Goal: Information Seeking & Learning: Learn about a topic

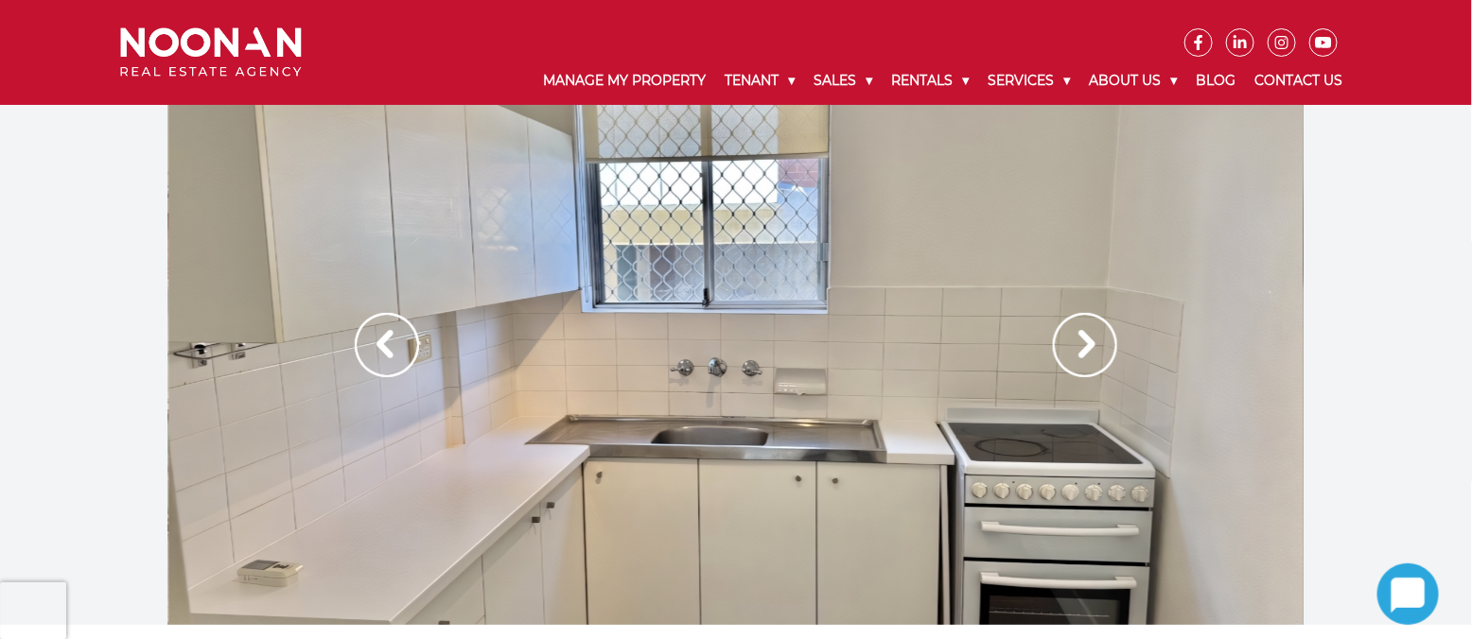
click at [1088, 343] on img at bounding box center [1085, 345] width 64 height 64
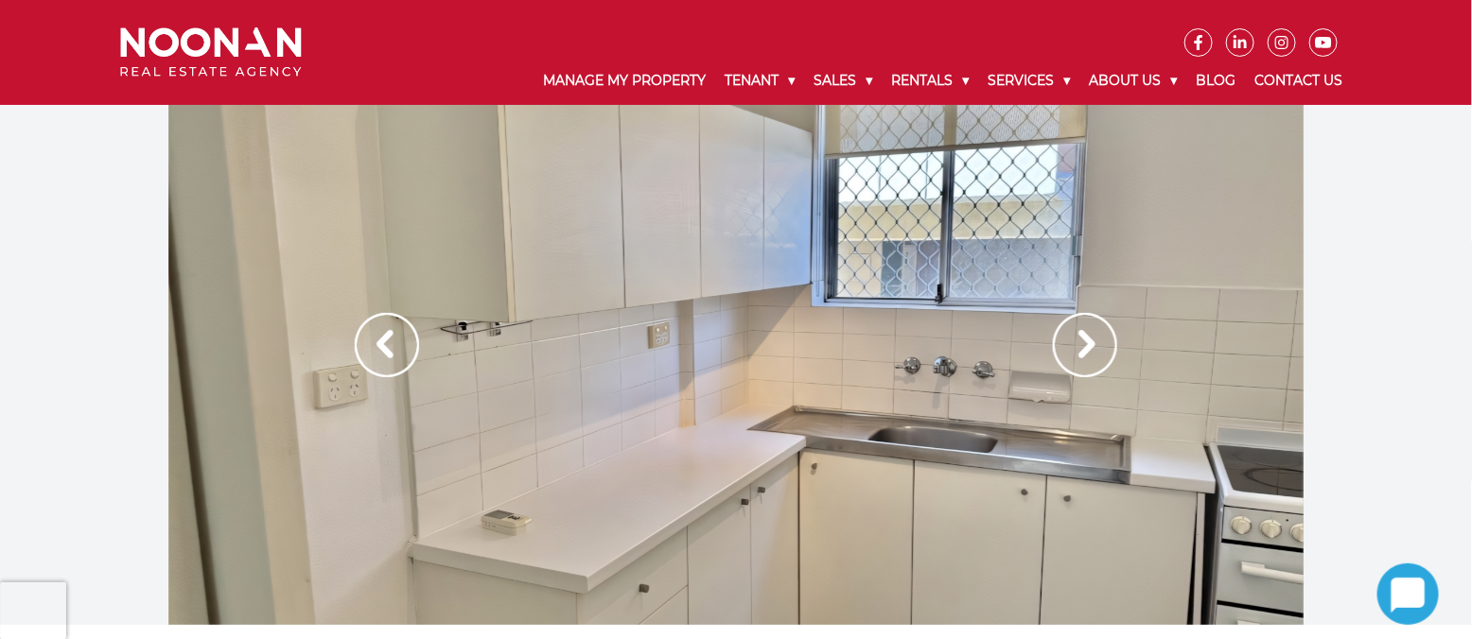
click at [1088, 343] on img at bounding box center [1085, 345] width 64 height 64
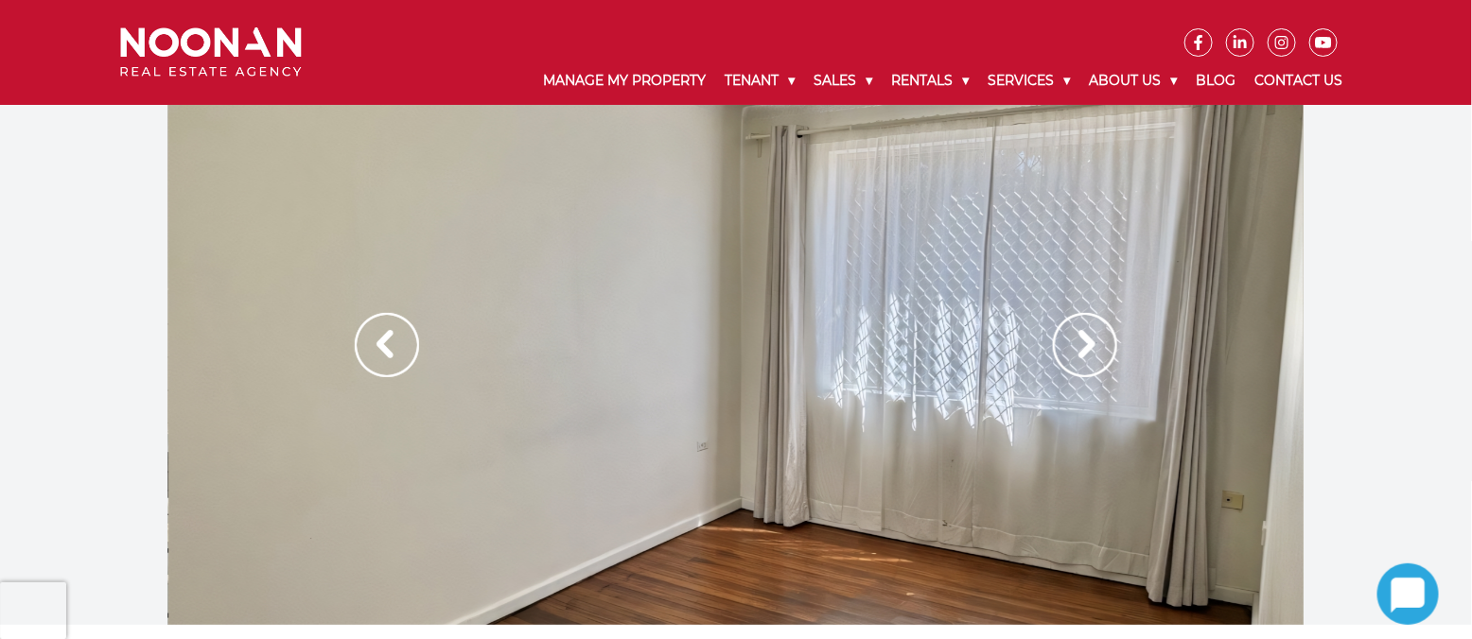
click at [1088, 343] on img at bounding box center [1085, 345] width 64 height 64
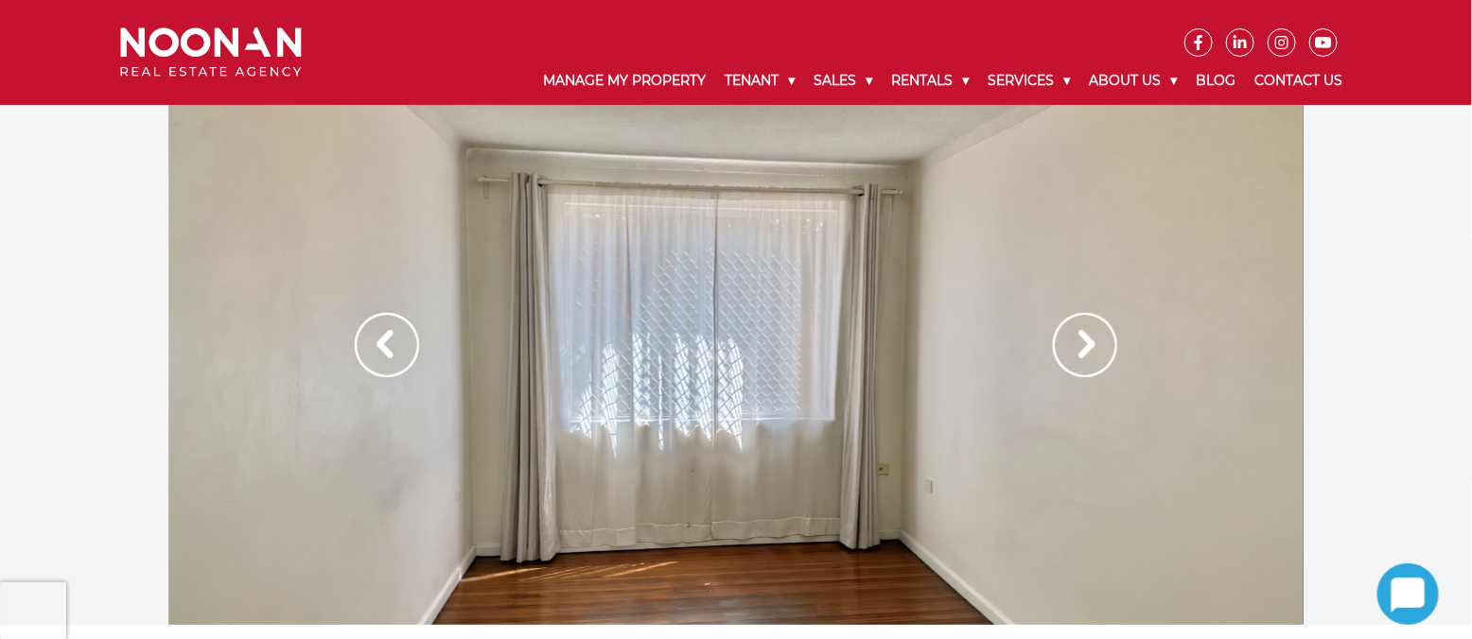
click at [1088, 343] on img at bounding box center [1085, 345] width 64 height 64
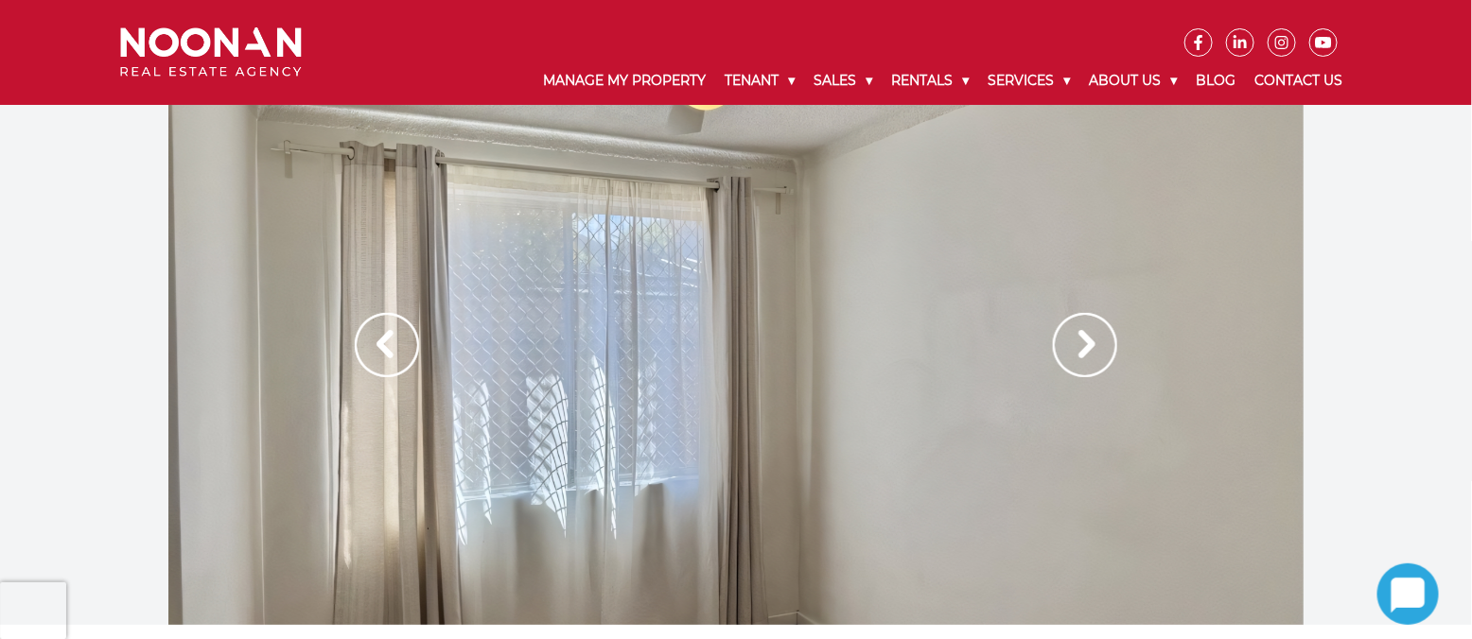
click at [1088, 343] on img at bounding box center [1085, 345] width 64 height 64
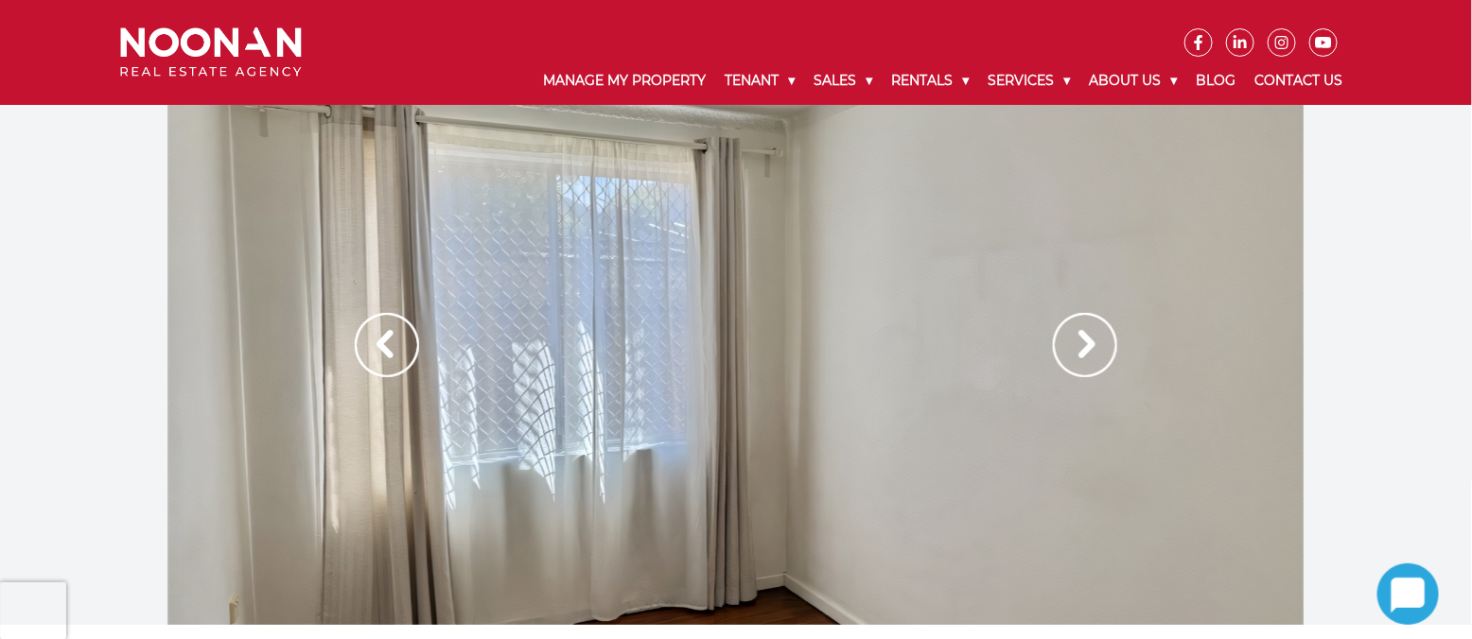
click at [1088, 343] on img at bounding box center [1085, 345] width 64 height 64
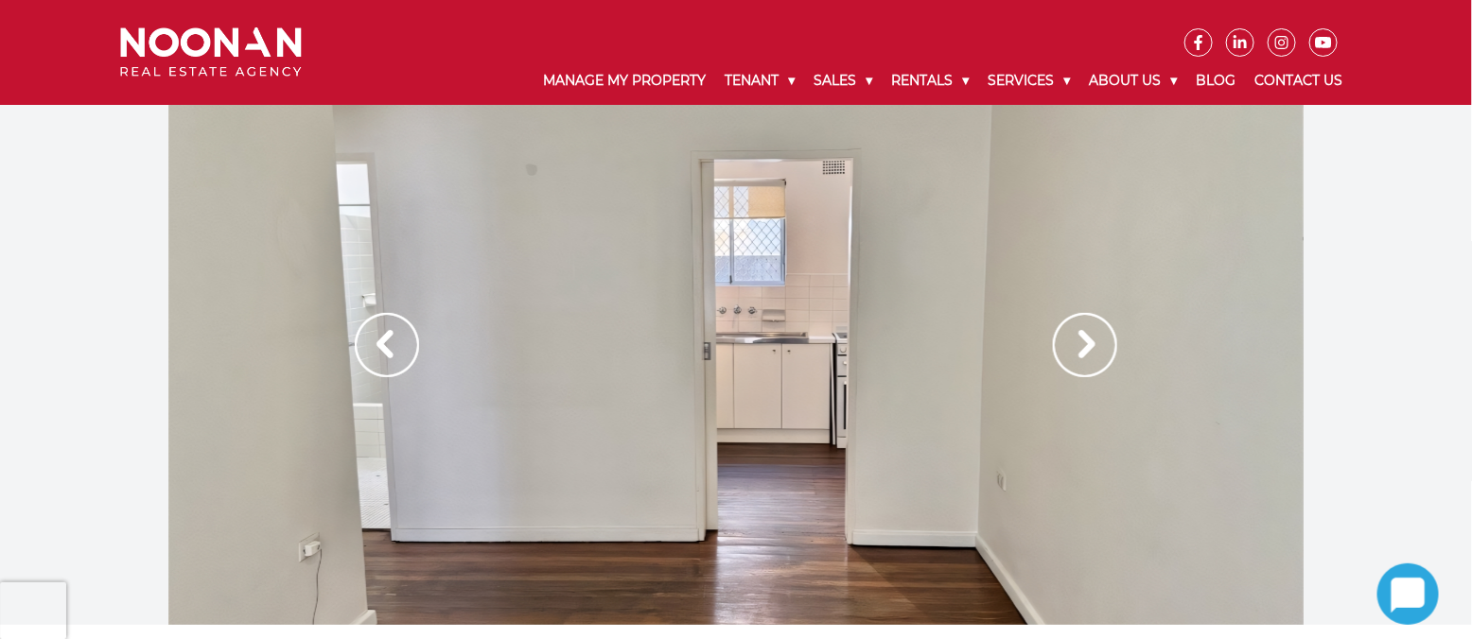
click at [1088, 343] on img at bounding box center [1085, 345] width 64 height 64
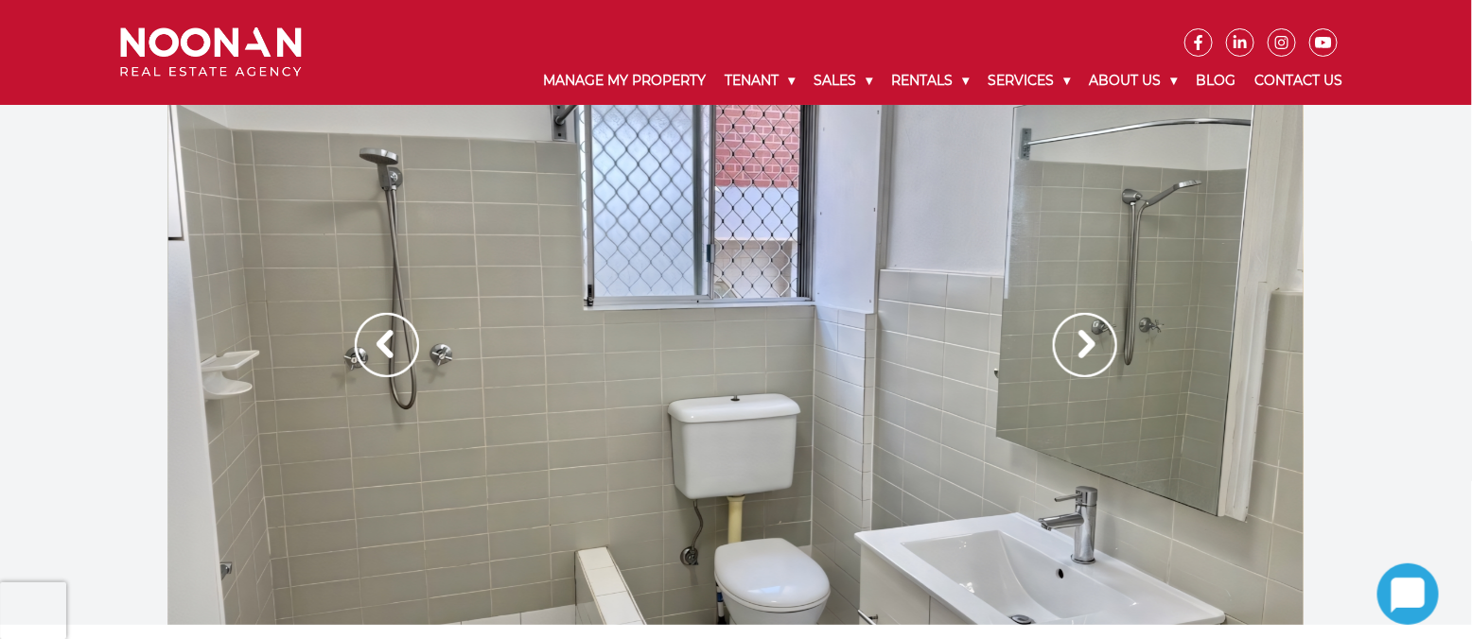
click at [1088, 343] on img at bounding box center [1085, 345] width 64 height 64
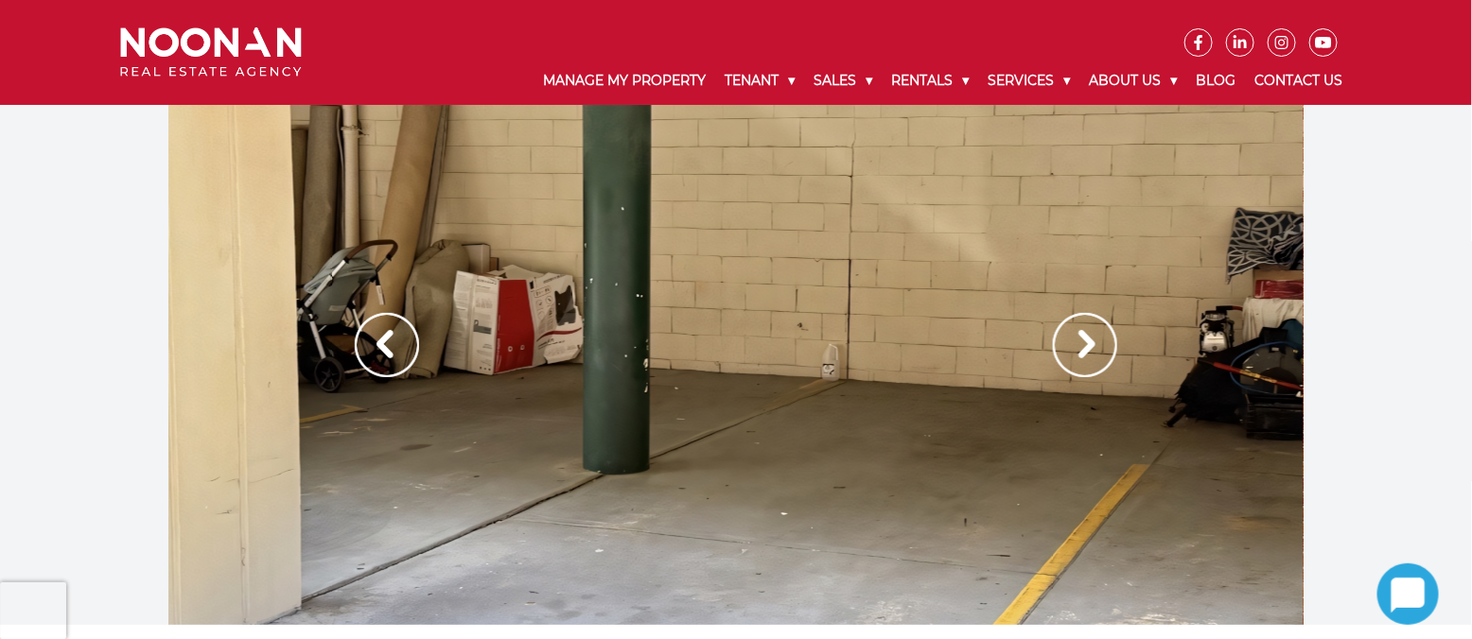
click at [1080, 342] on img at bounding box center [1085, 345] width 64 height 64
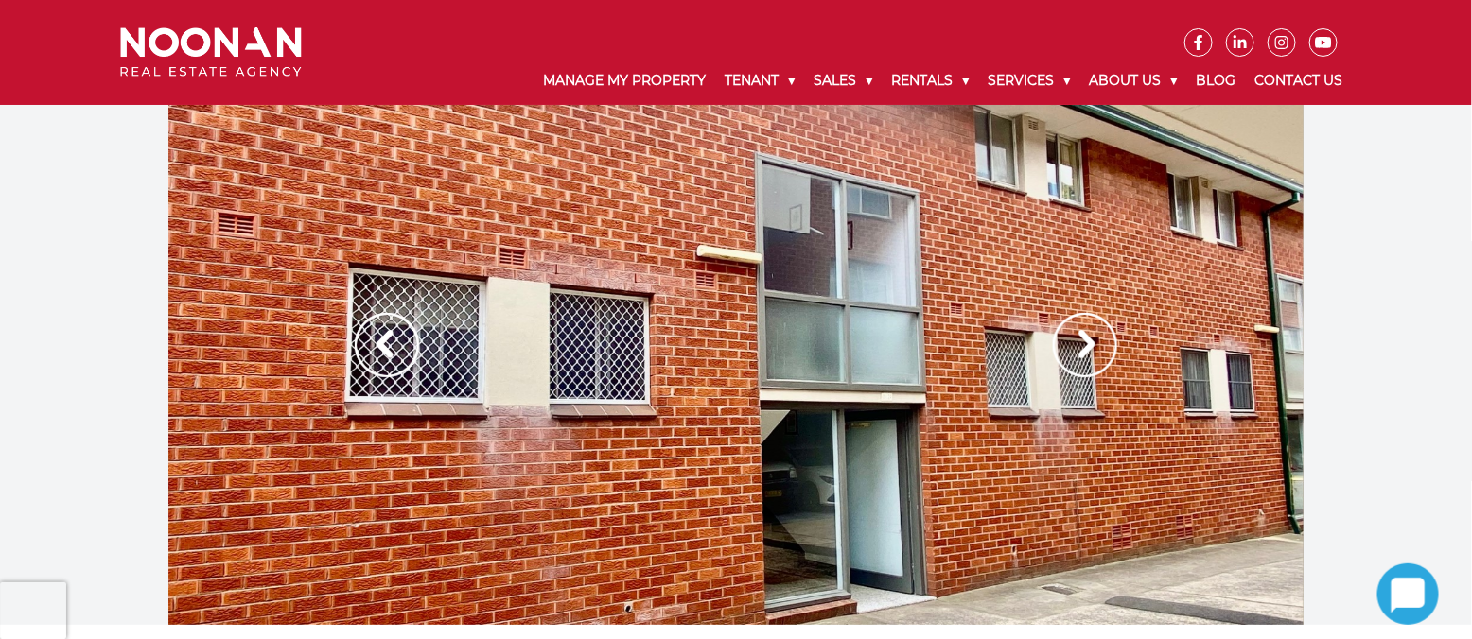
click at [1080, 342] on img at bounding box center [1085, 345] width 64 height 64
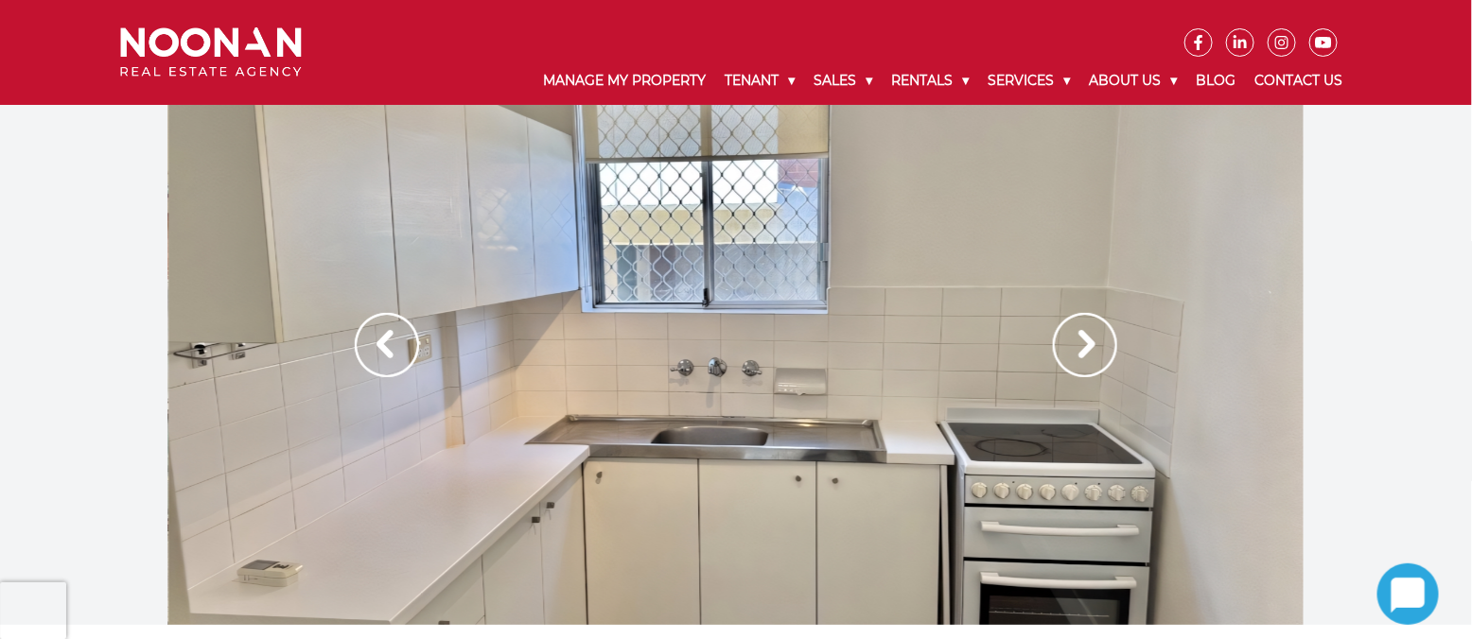
click at [1080, 342] on img at bounding box center [1085, 345] width 64 height 64
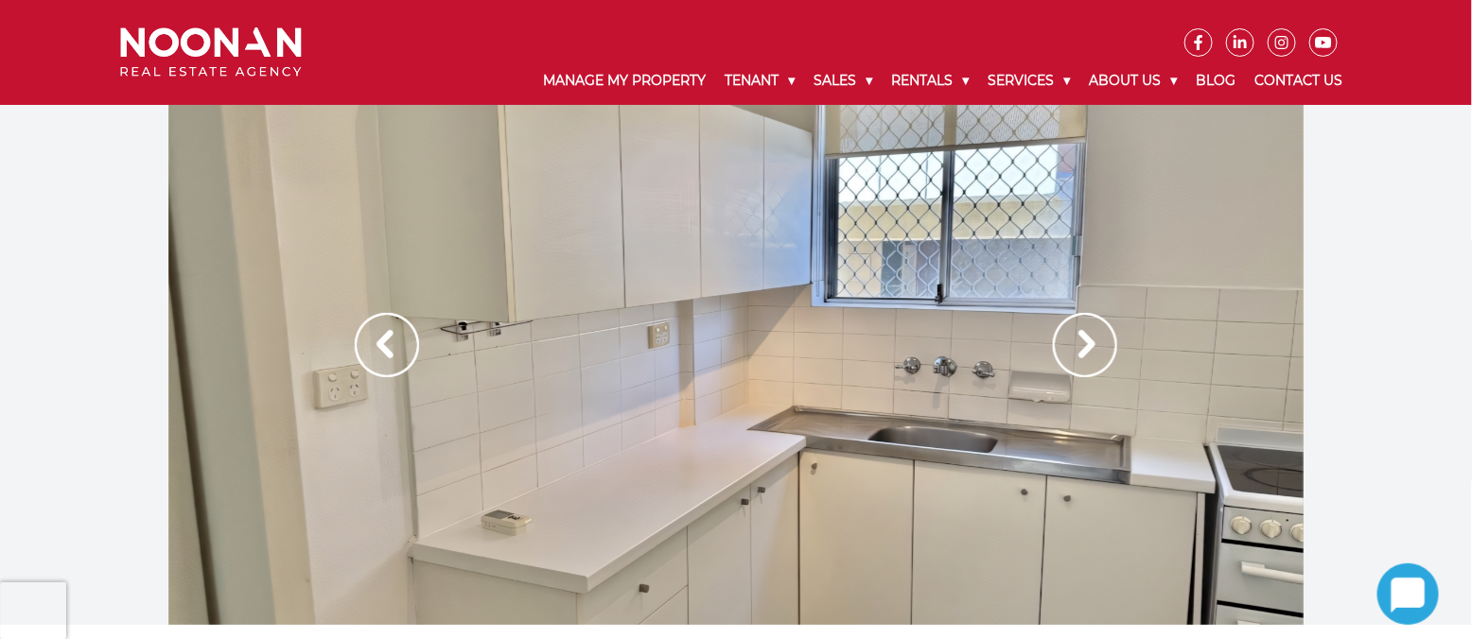
click at [1080, 342] on img at bounding box center [1085, 345] width 64 height 64
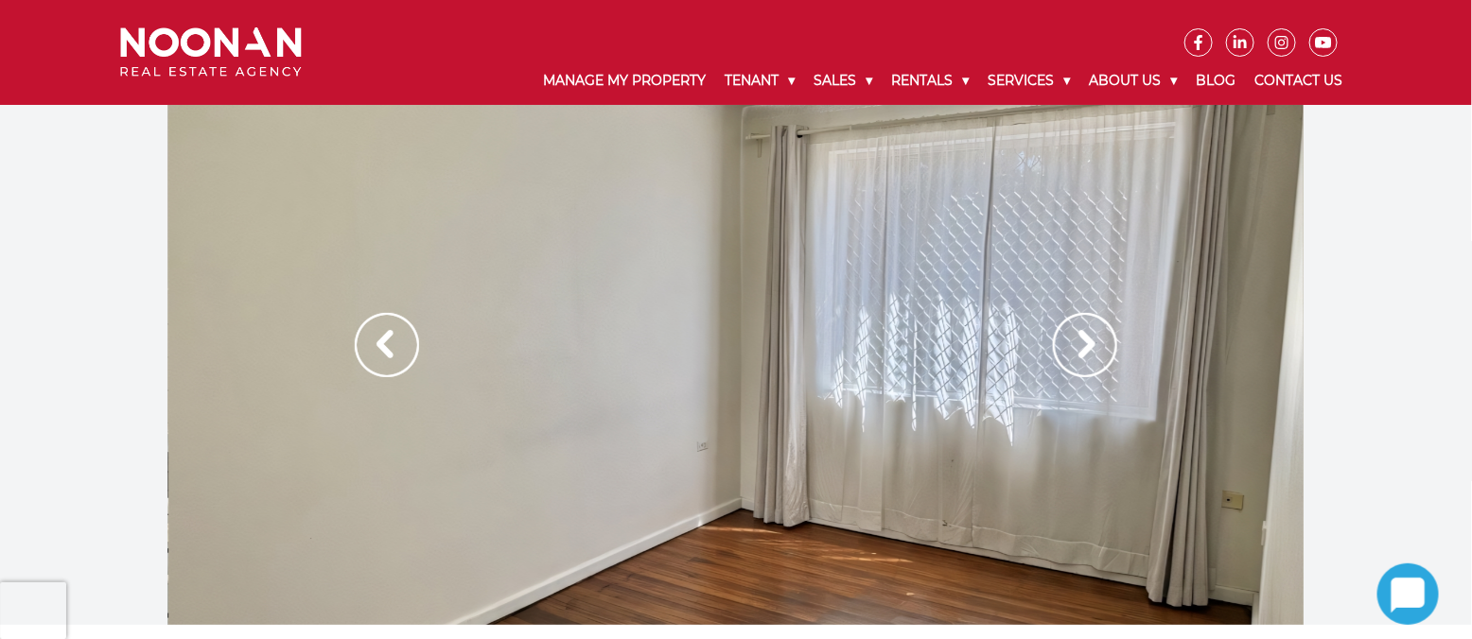
click at [1083, 341] on img at bounding box center [1085, 345] width 64 height 64
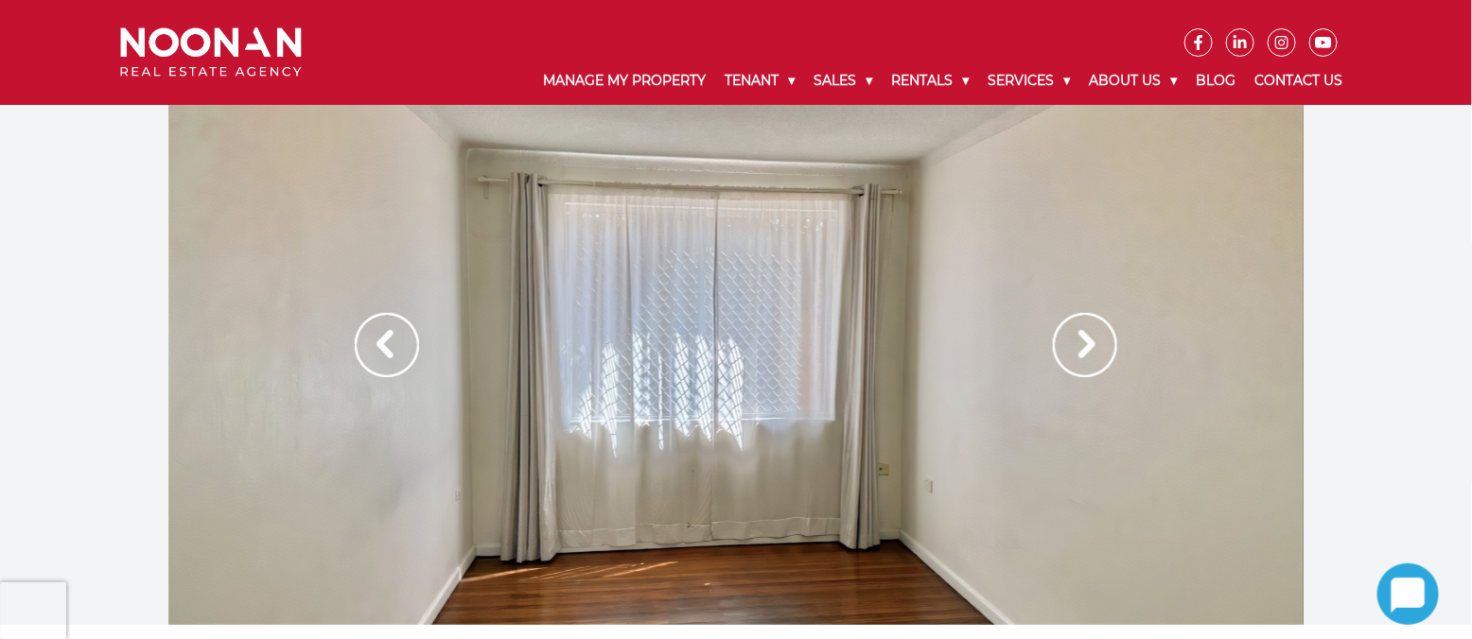
click at [1082, 341] on img at bounding box center [1085, 345] width 64 height 64
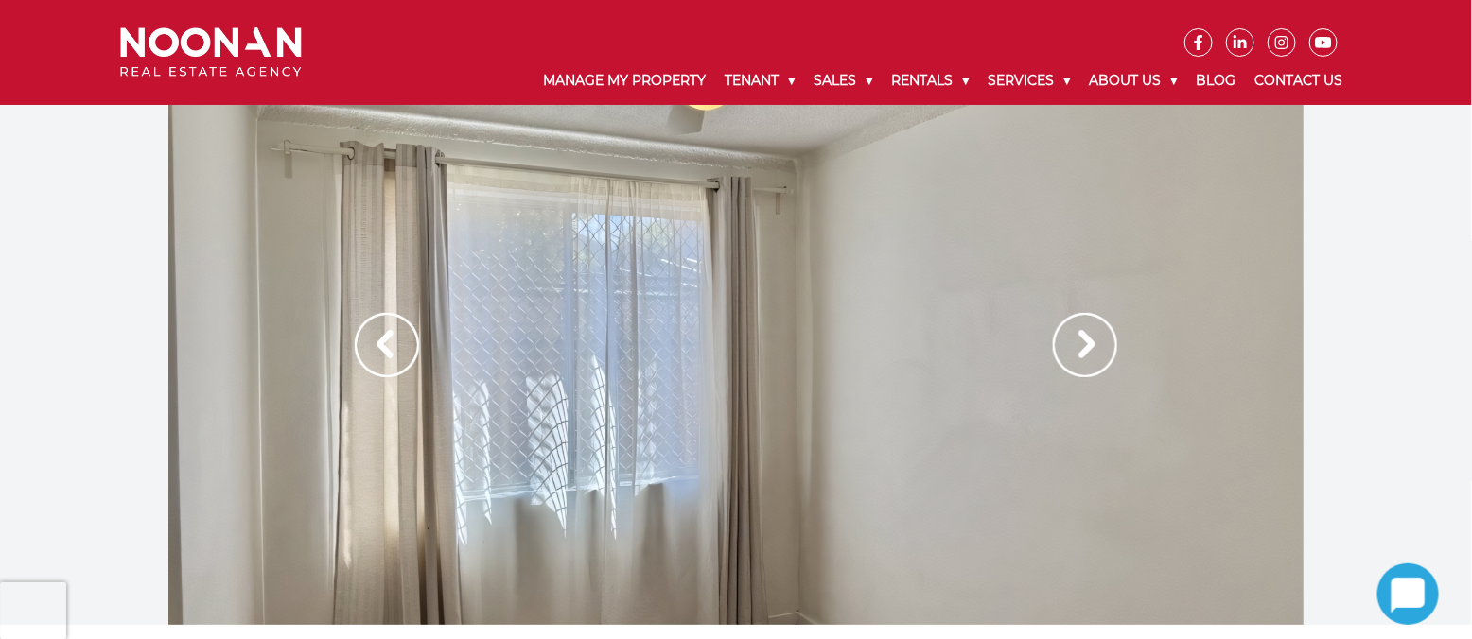
click at [1081, 340] on img at bounding box center [1085, 345] width 64 height 64
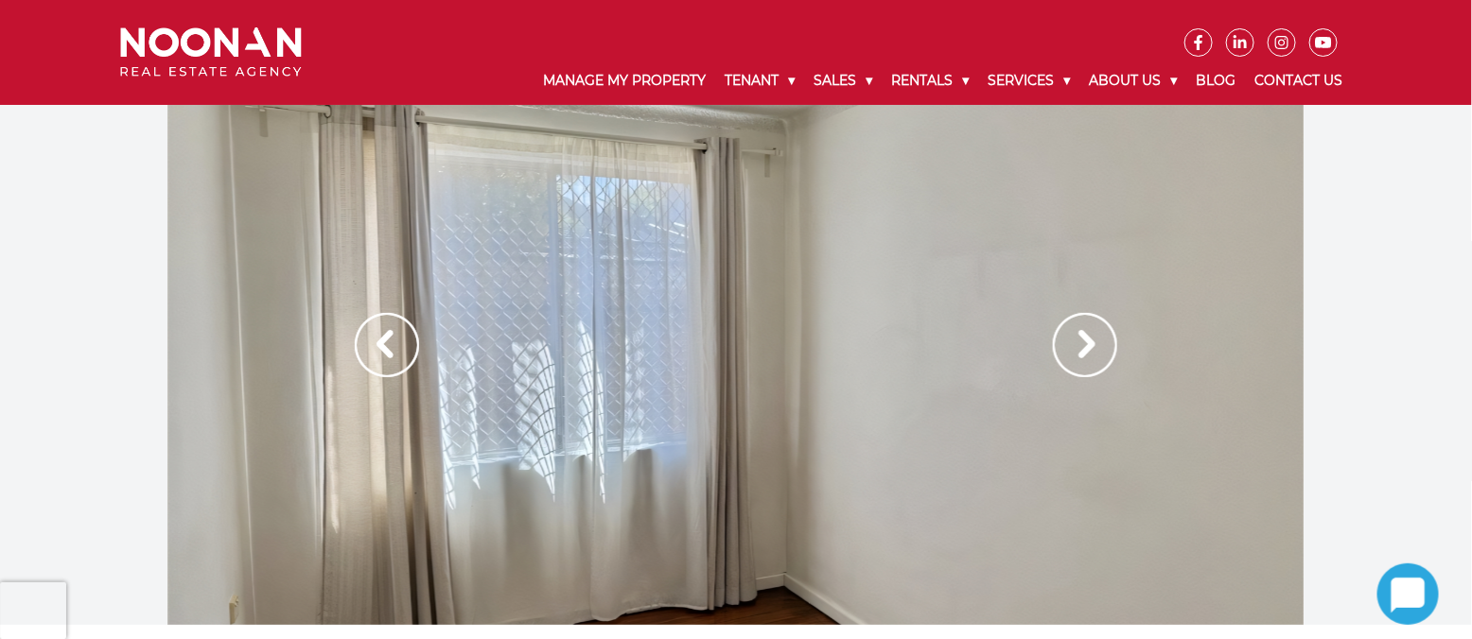
click at [1081, 340] on img at bounding box center [1085, 345] width 64 height 64
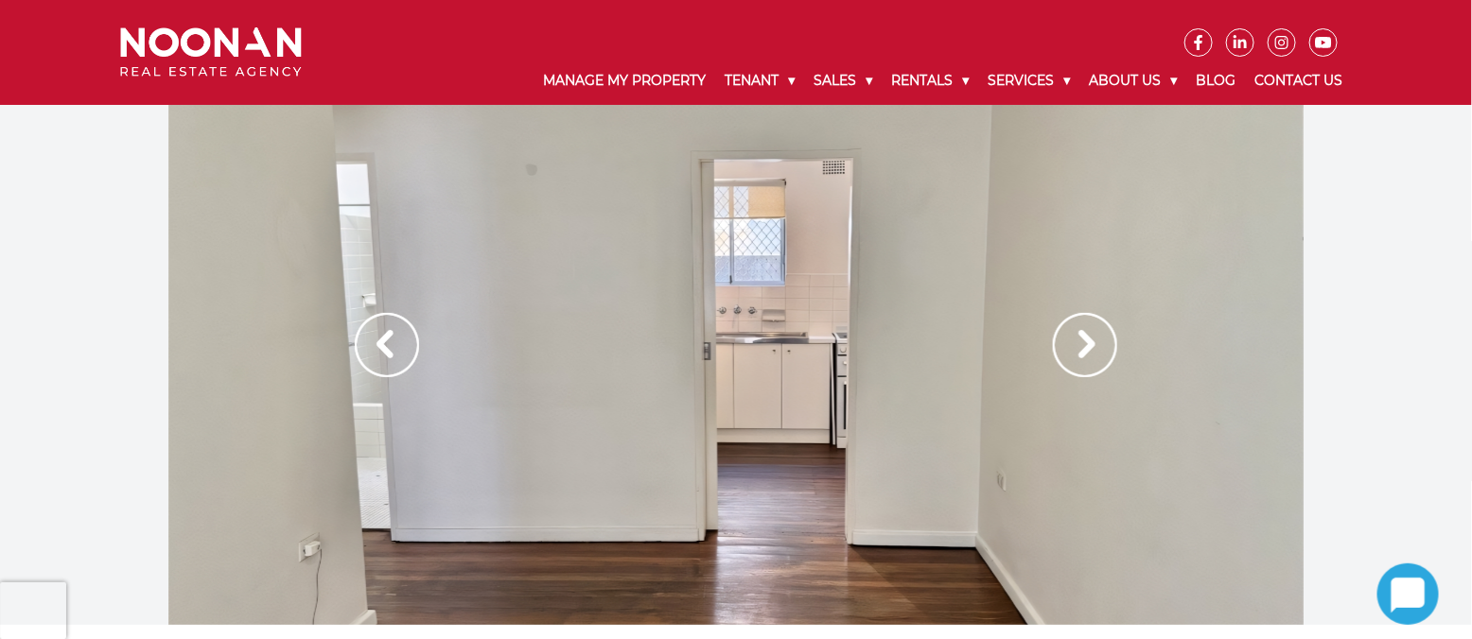
click at [1081, 340] on img at bounding box center [1085, 345] width 64 height 64
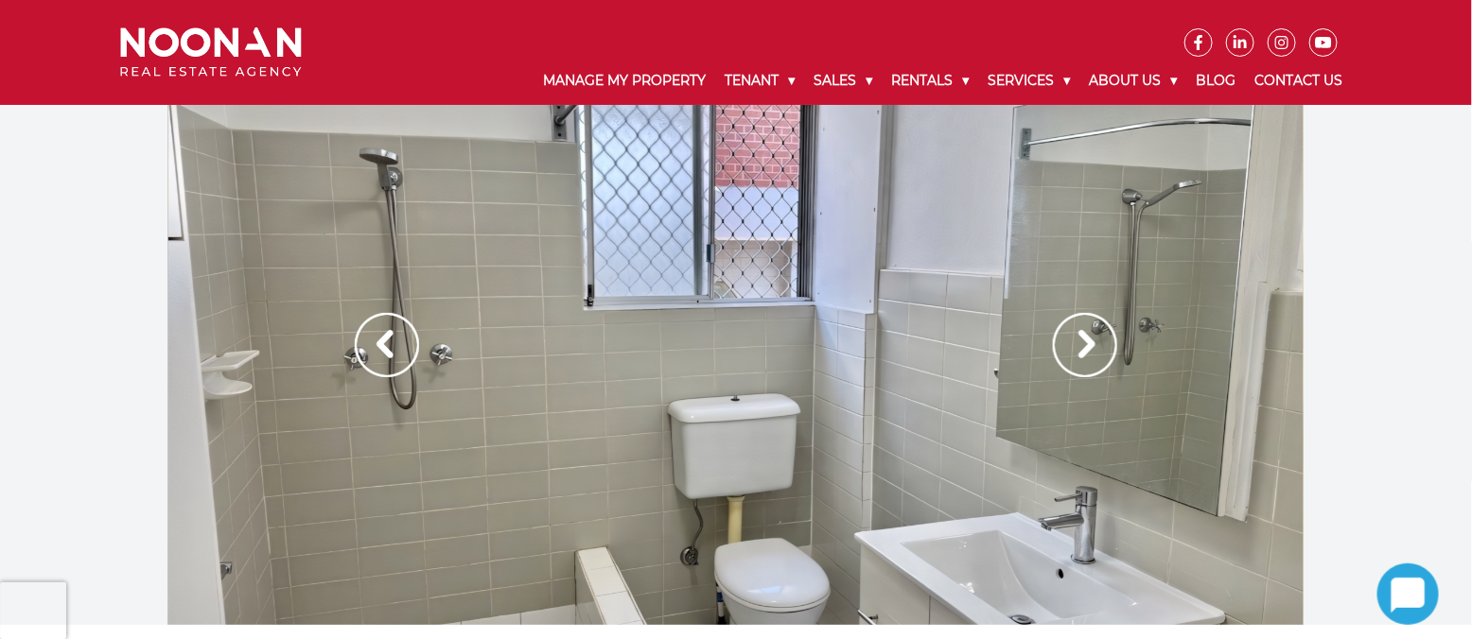
click at [1081, 340] on img at bounding box center [1085, 345] width 64 height 64
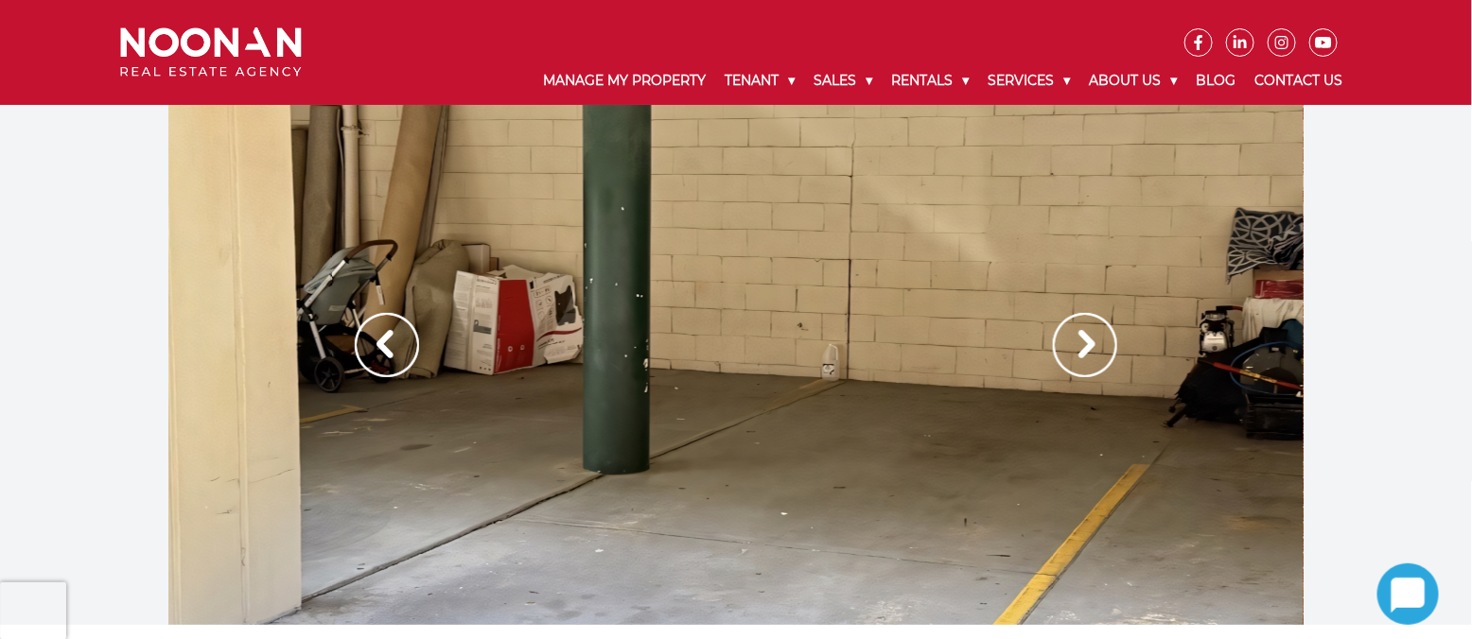
click at [352, 341] on div at bounding box center [735, 365] width 1135 height 520
click at [394, 342] on img at bounding box center [387, 345] width 64 height 64
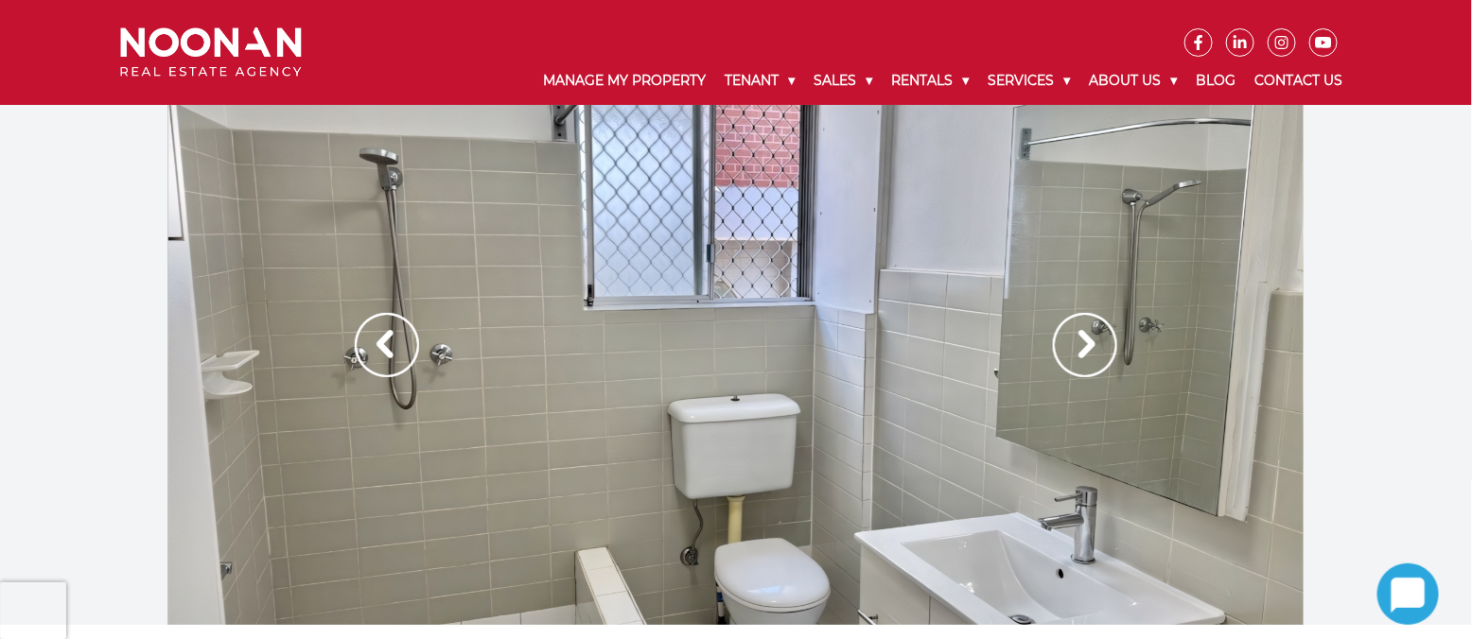
click at [1095, 344] on img at bounding box center [1085, 345] width 64 height 64
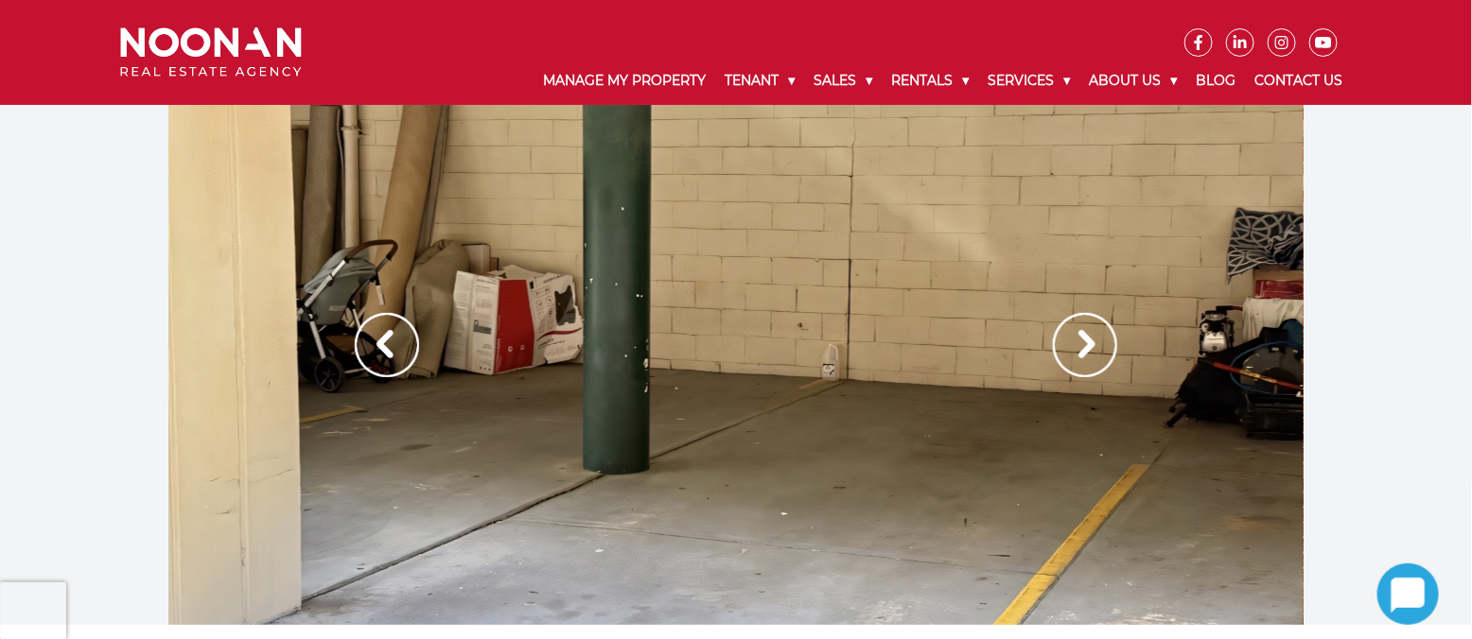
click at [1095, 344] on img at bounding box center [1085, 345] width 64 height 64
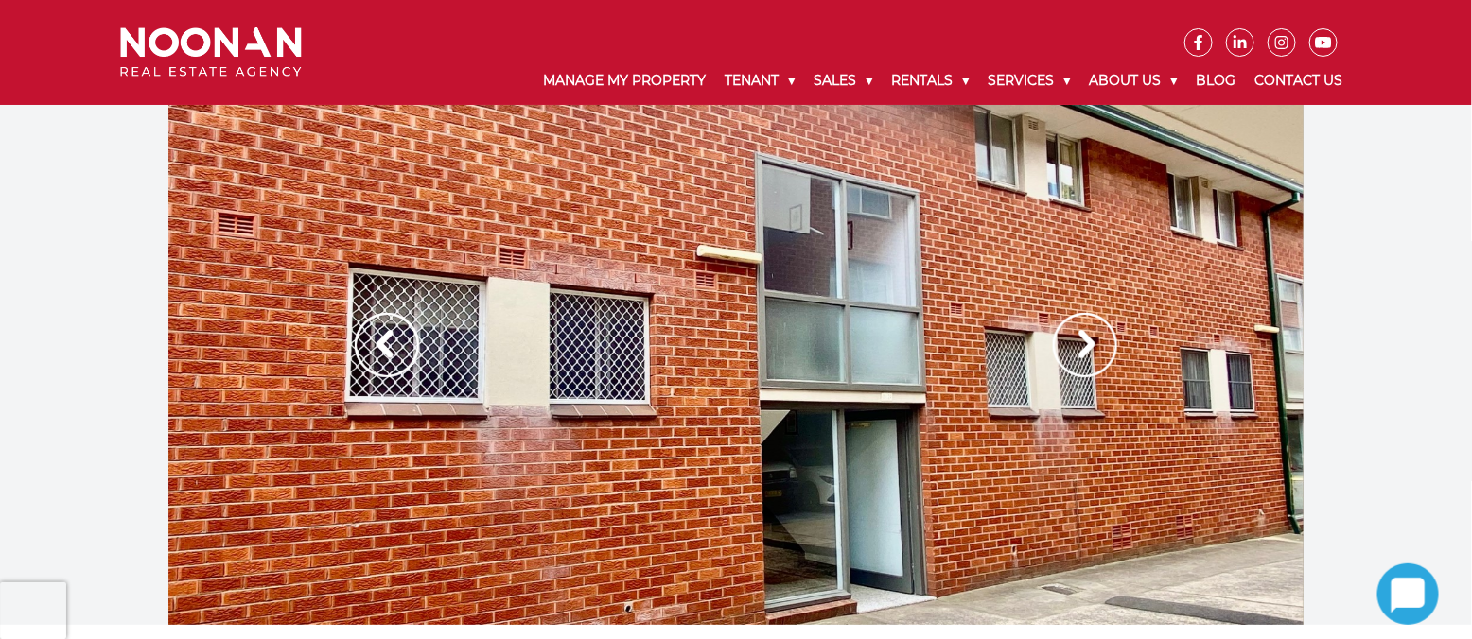
click at [1092, 344] on img at bounding box center [1085, 345] width 64 height 64
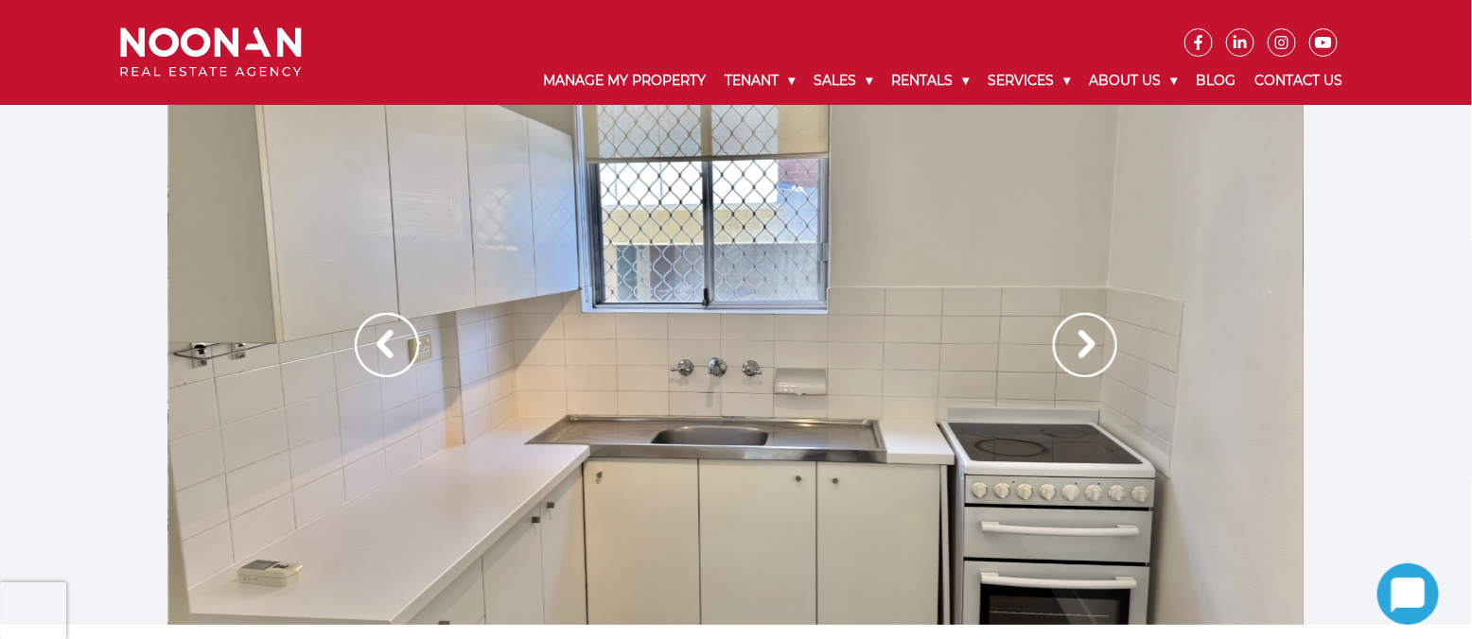
click at [1092, 344] on img at bounding box center [1085, 345] width 64 height 64
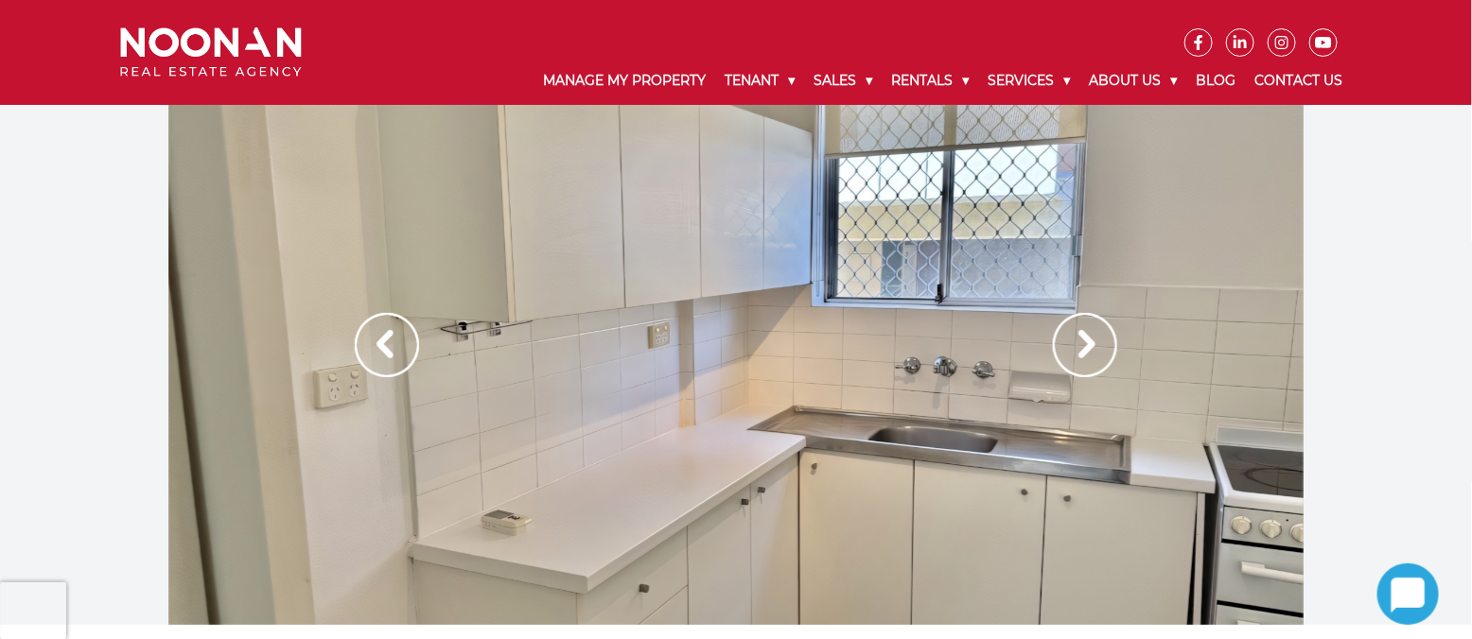
click at [1092, 344] on img at bounding box center [1085, 345] width 64 height 64
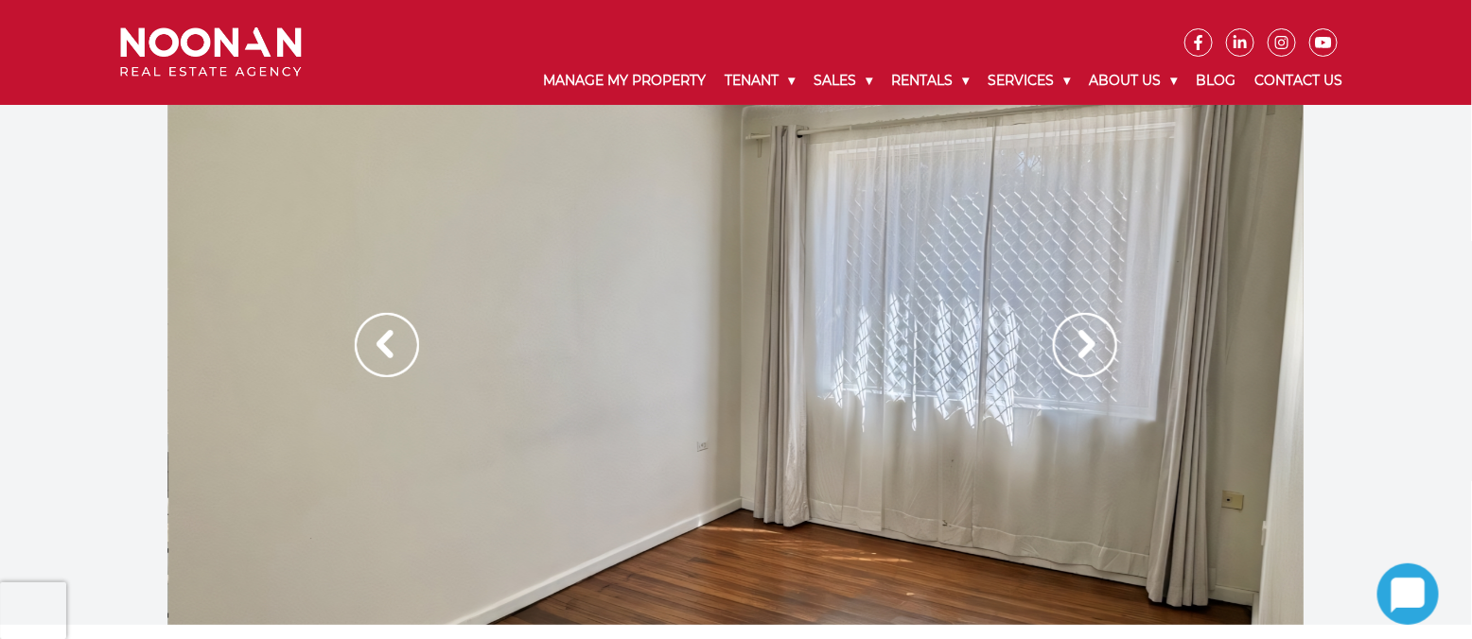
click at [1092, 344] on img at bounding box center [1085, 345] width 64 height 64
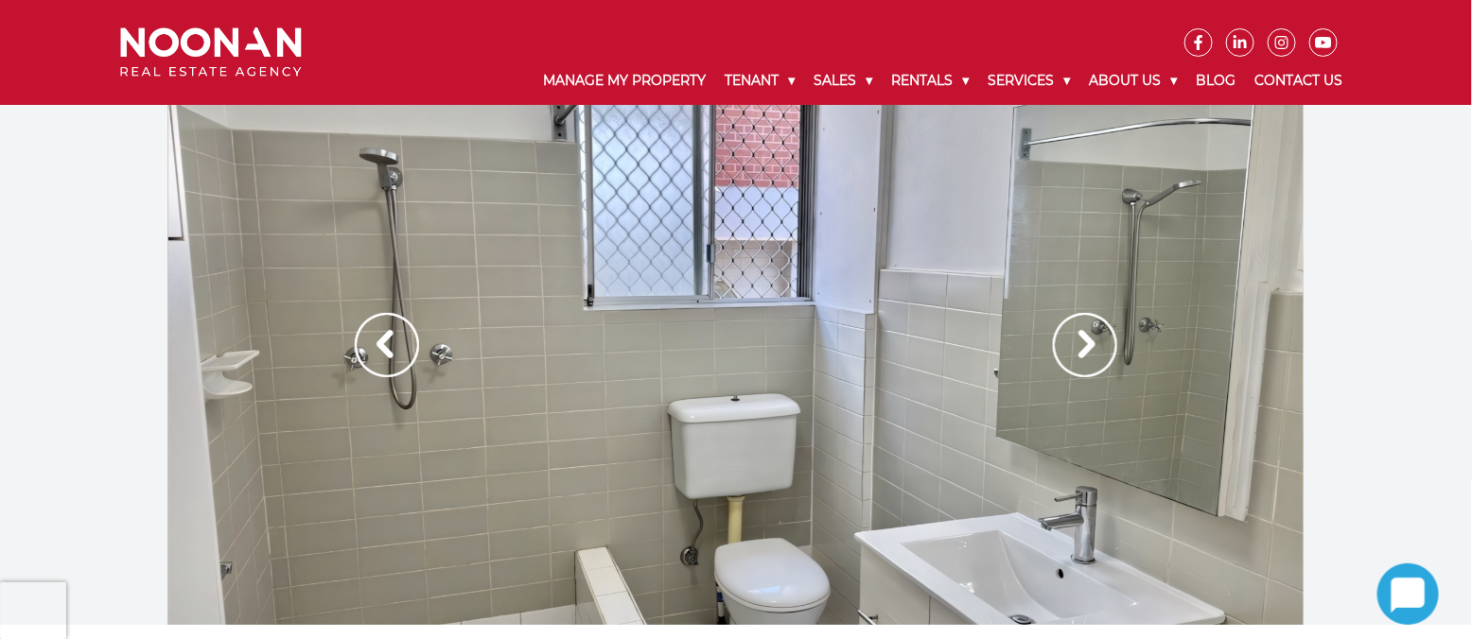
click at [1084, 336] on img at bounding box center [1085, 345] width 64 height 64
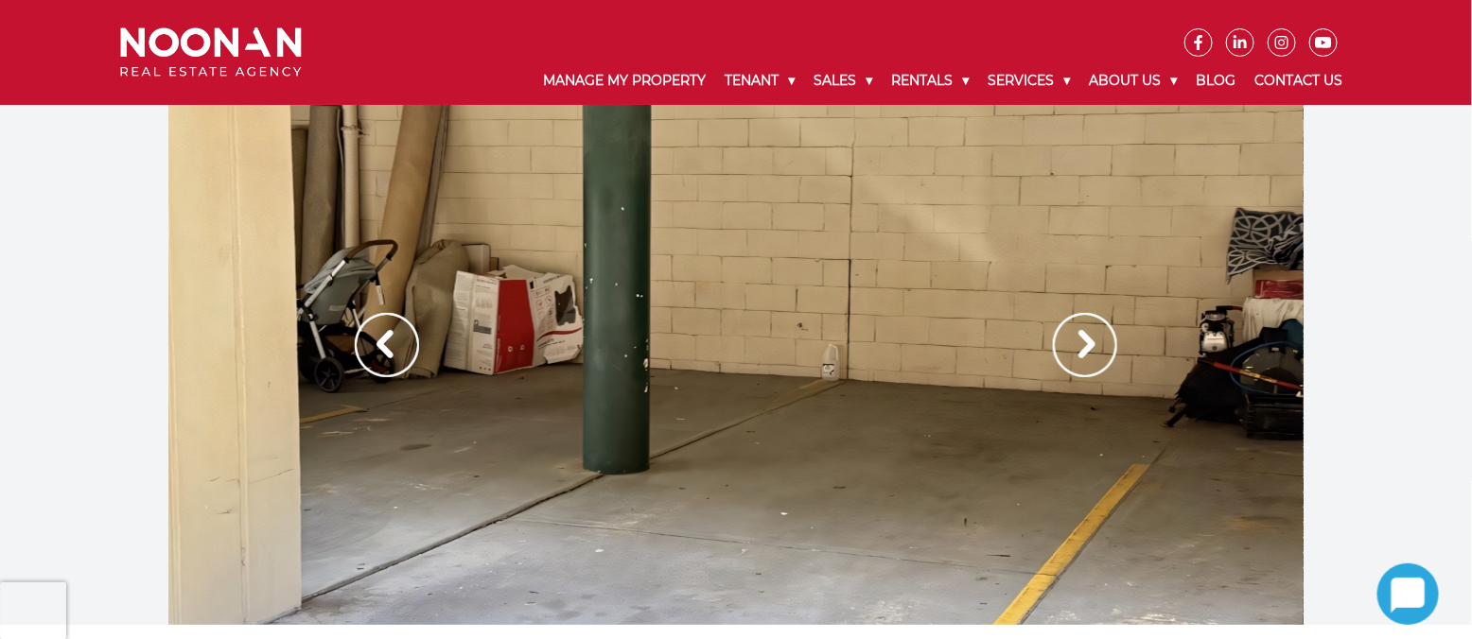
click at [1084, 336] on img at bounding box center [1085, 345] width 64 height 64
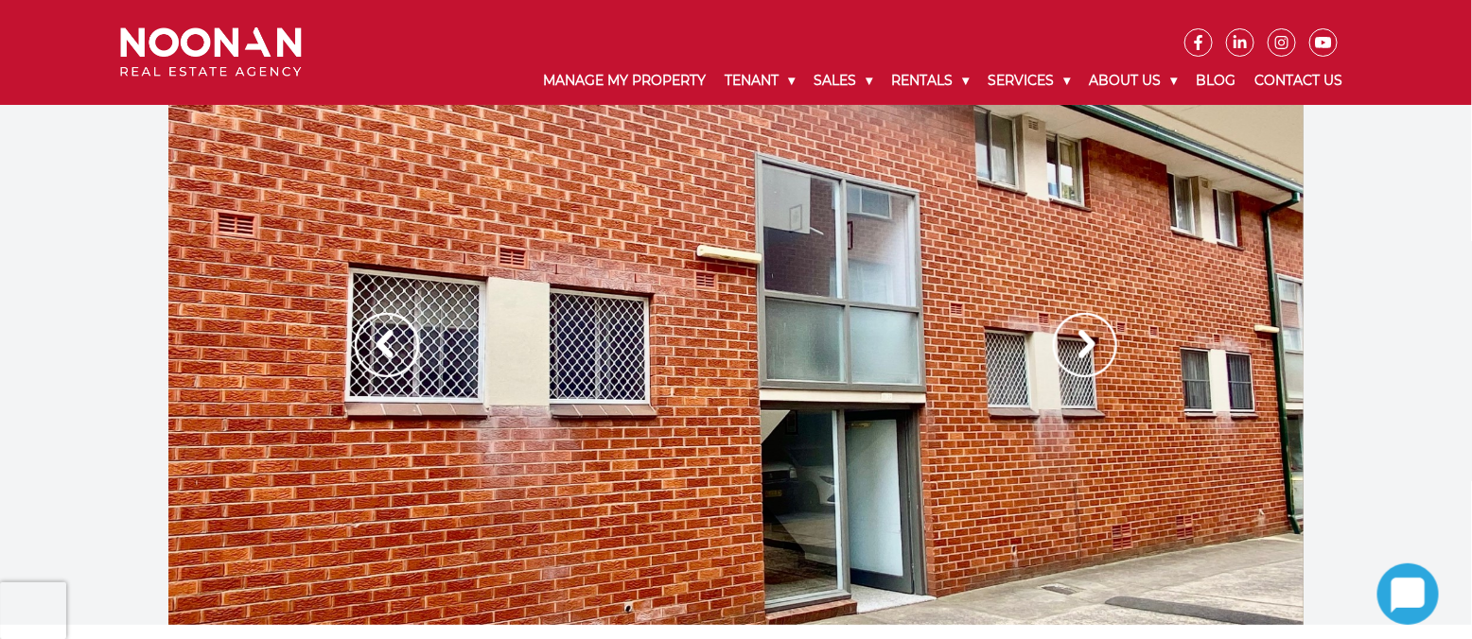
click at [1084, 336] on img at bounding box center [1085, 345] width 64 height 64
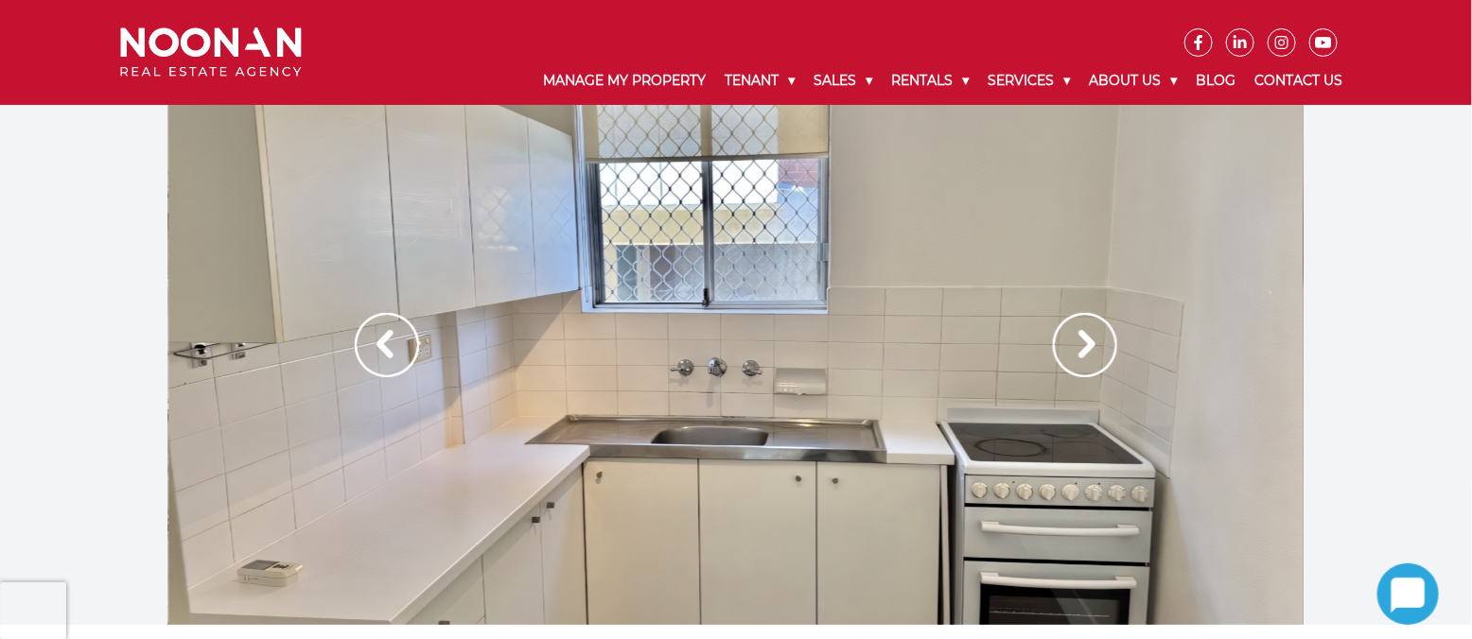
click at [1084, 336] on img at bounding box center [1085, 345] width 64 height 64
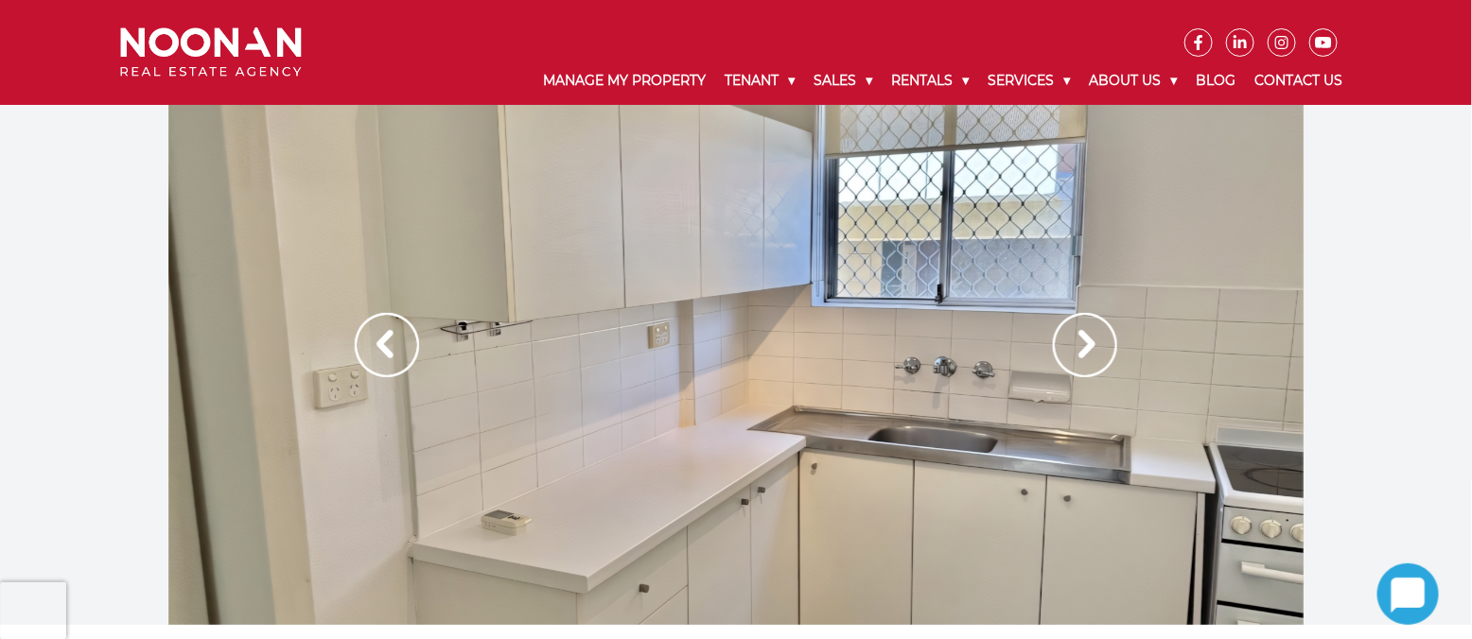
click at [1084, 336] on img at bounding box center [1085, 345] width 64 height 64
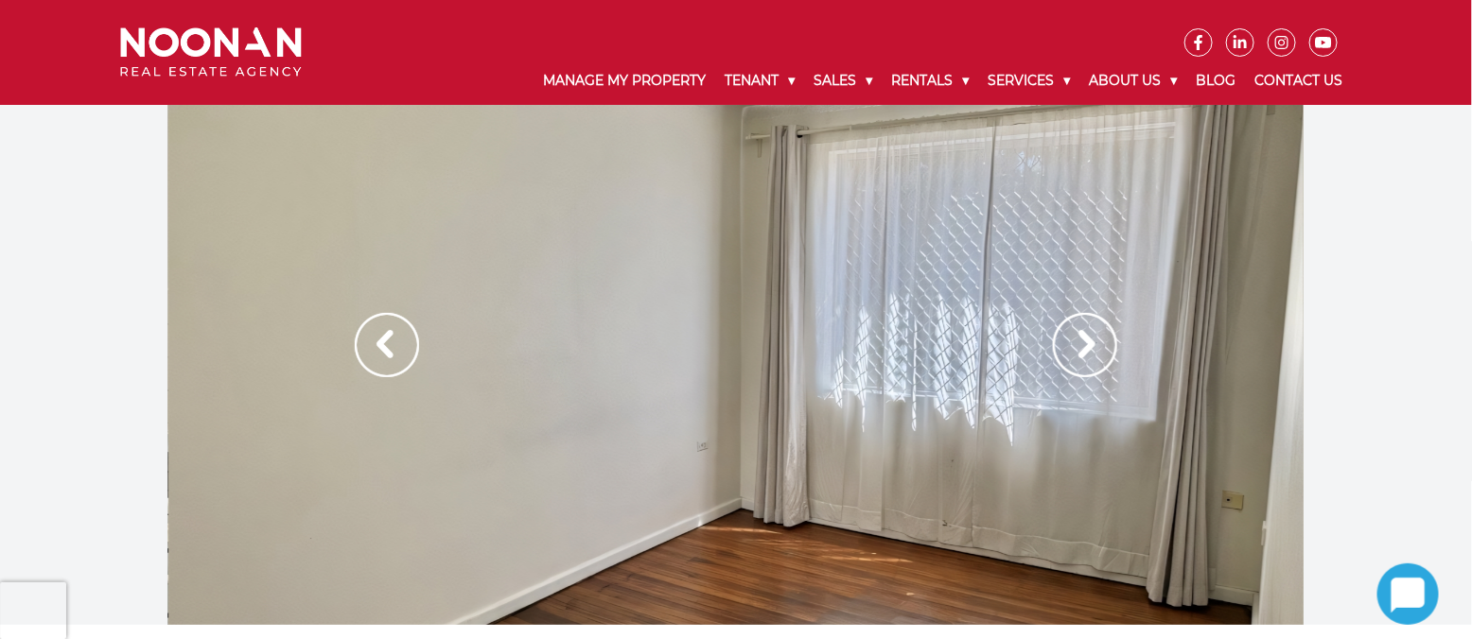
click at [1084, 336] on img at bounding box center [1085, 345] width 64 height 64
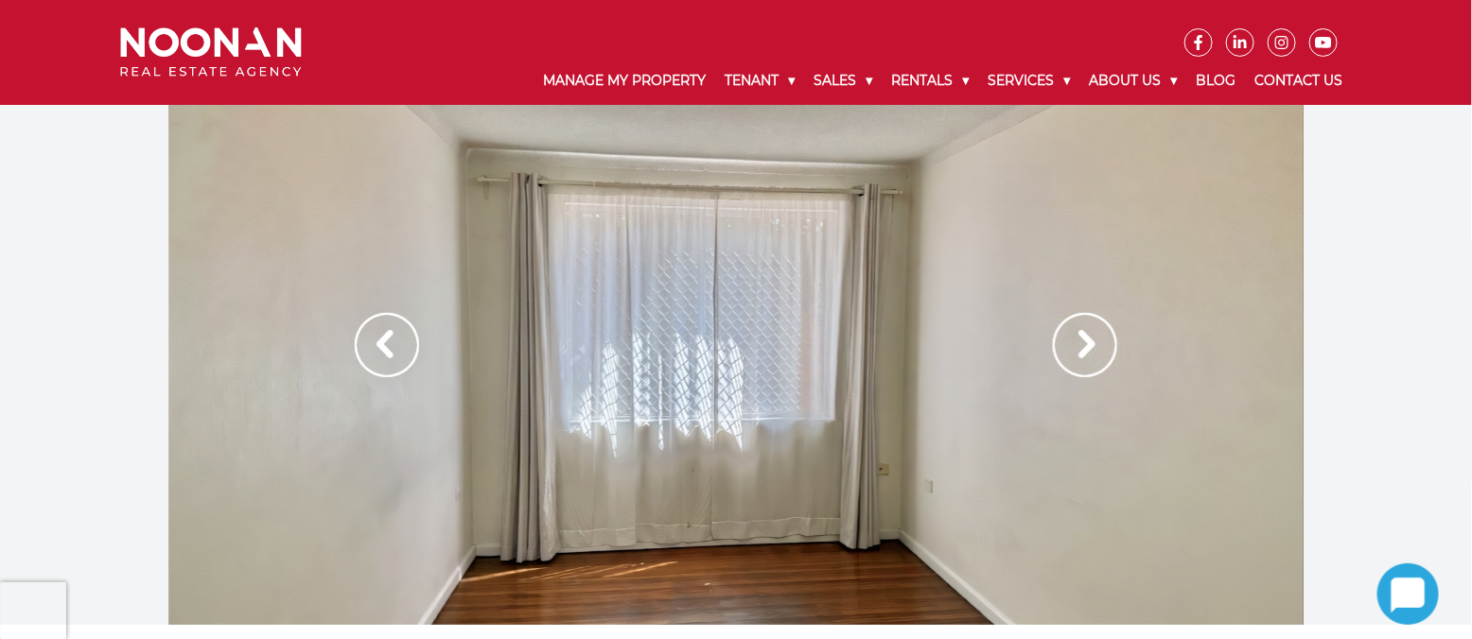
click at [1084, 336] on img at bounding box center [1085, 345] width 64 height 64
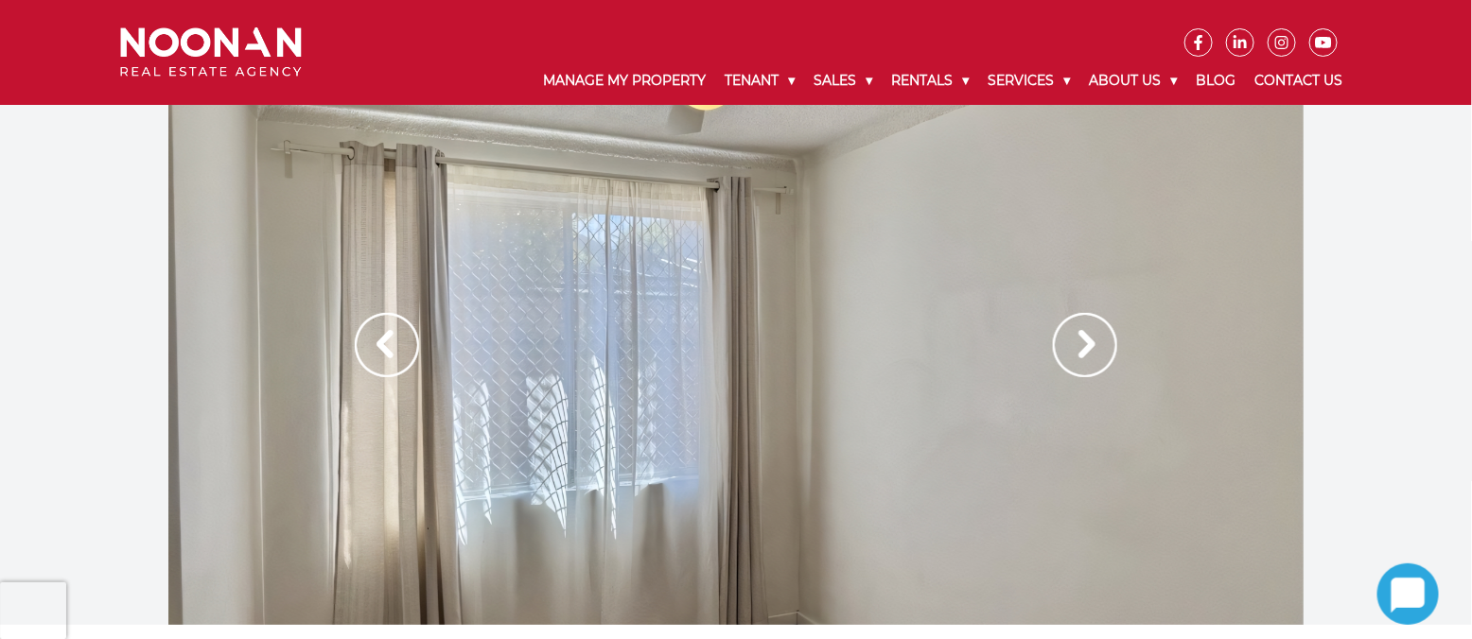
click at [1084, 336] on img at bounding box center [1085, 345] width 64 height 64
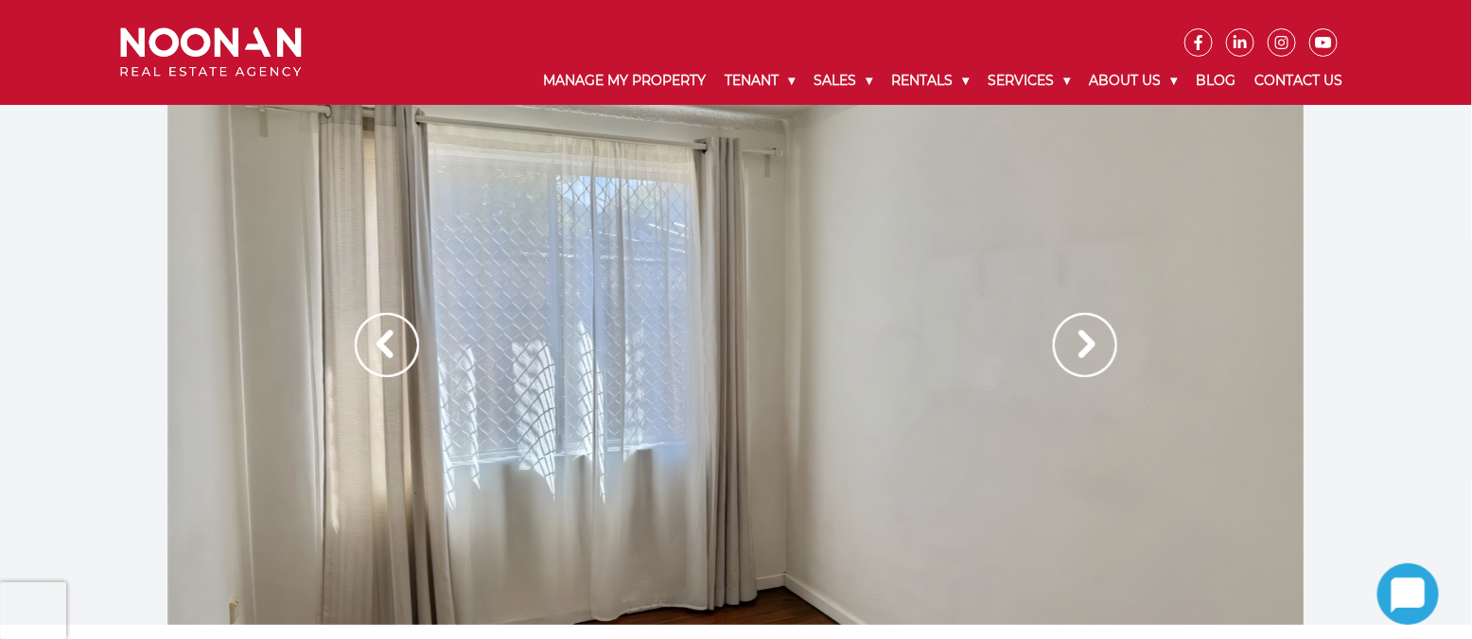
click at [1084, 336] on img at bounding box center [1085, 345] width 64 height 64
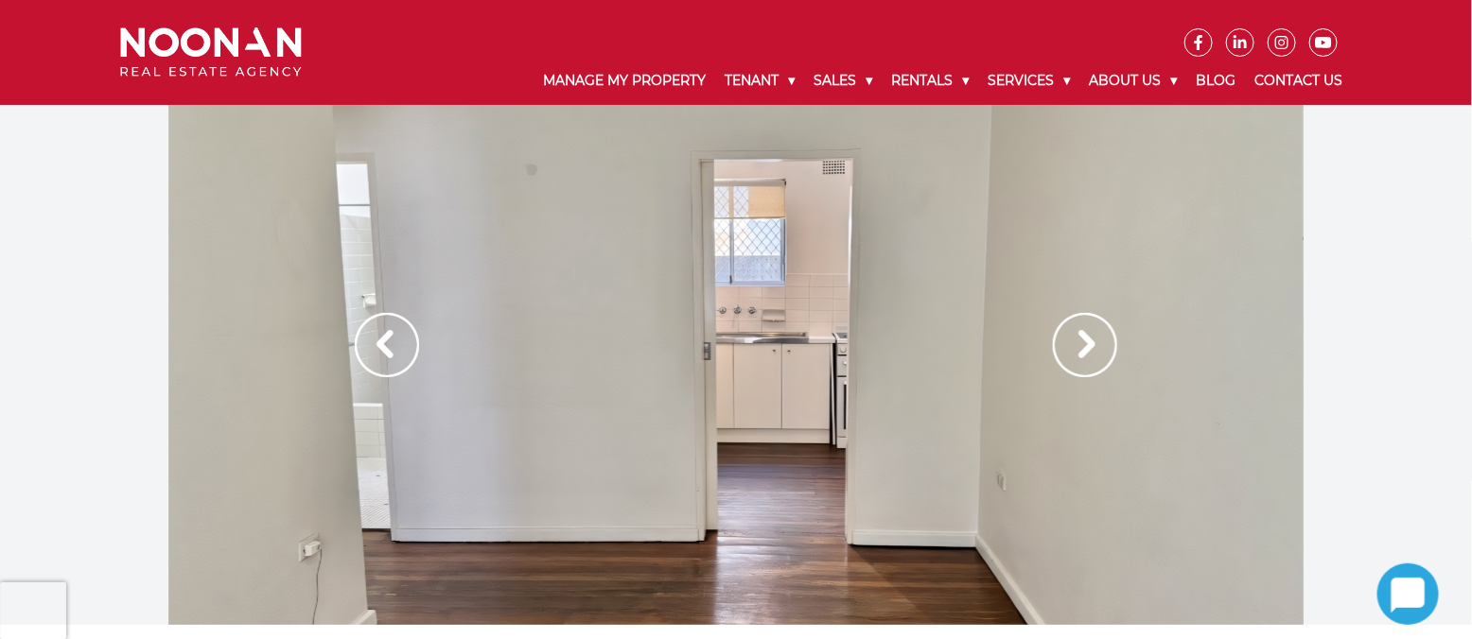
click at [1084, 336] on img at bounding box center [1085, 345] width 64 height 64
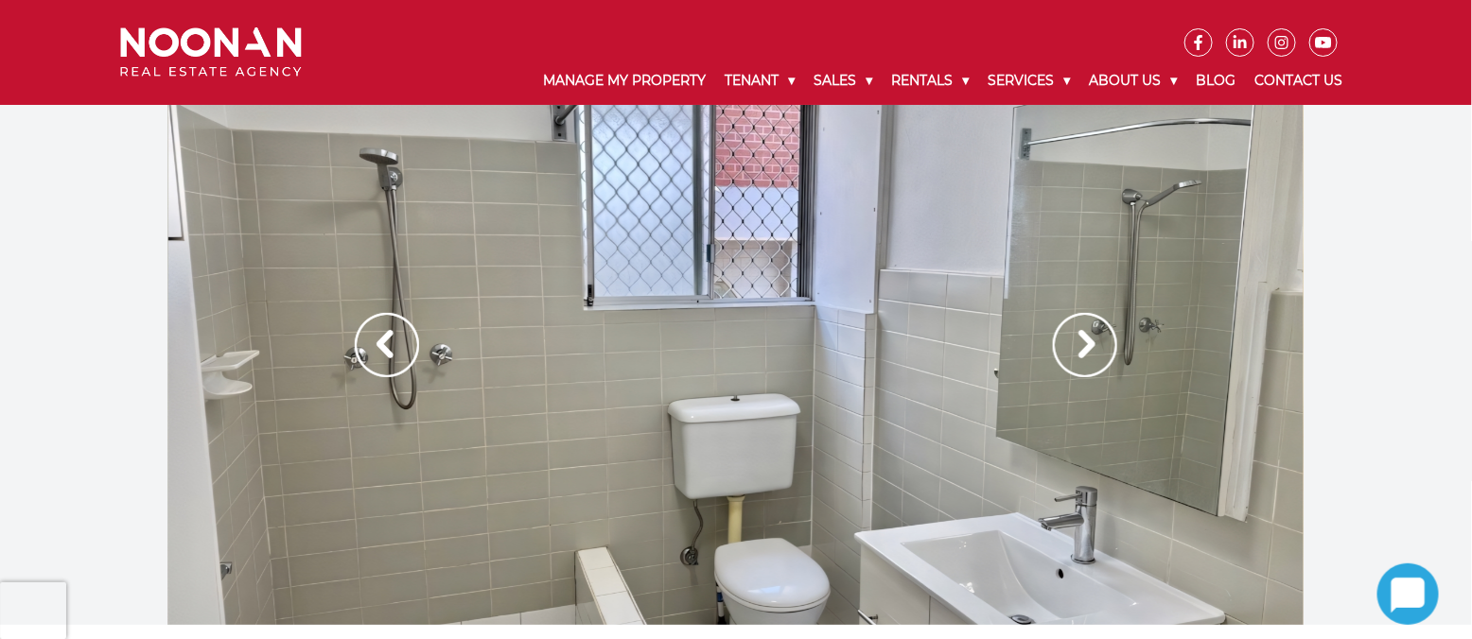
click at [1084, 336] on img at bounding box center [1085, 345] width 64 height 64
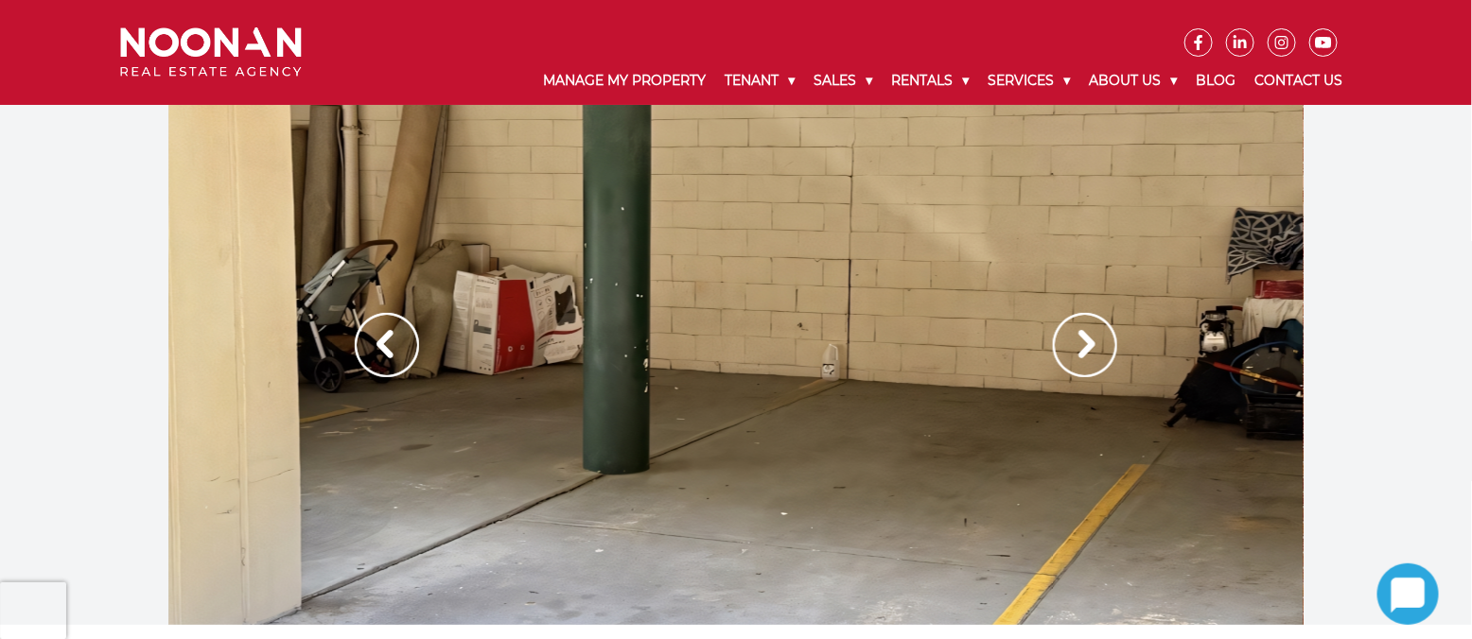
click at [1084, 336] on img at bounding box center [1085, 345] width 64 height 64
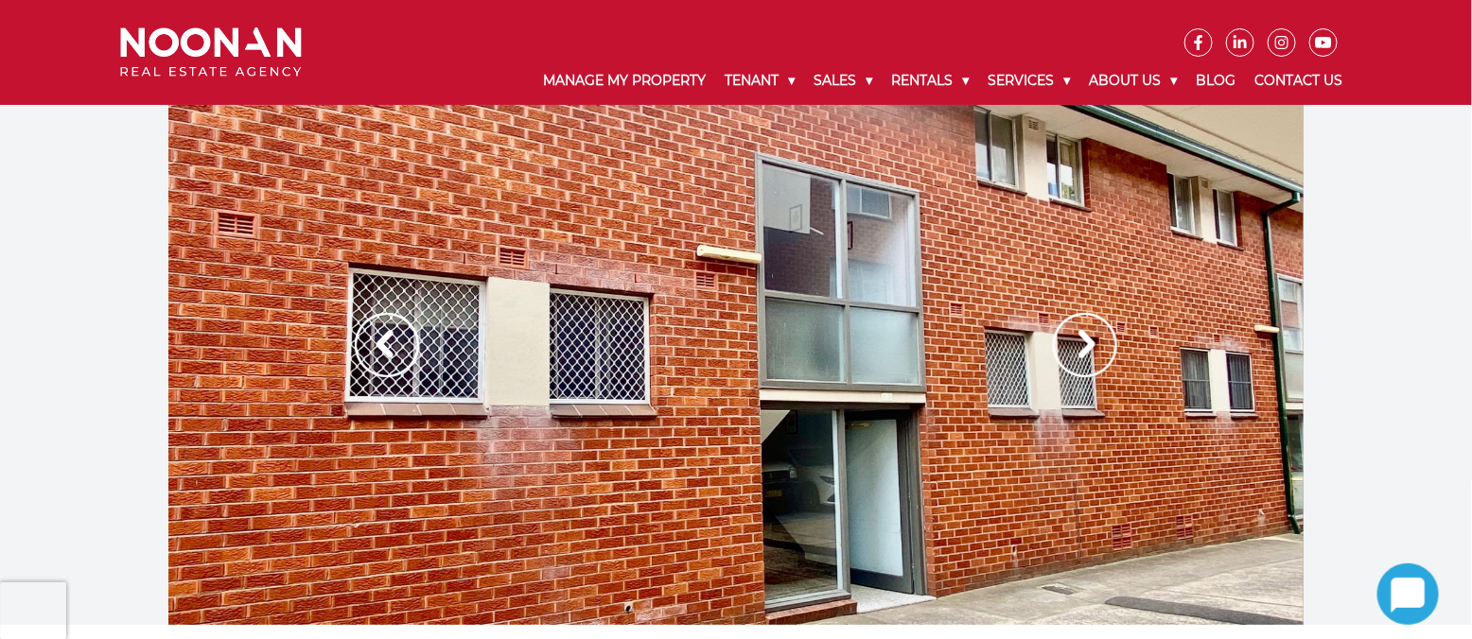
click at [1084, 336] on img at bounding box center [1085, 345] width 64 height 64
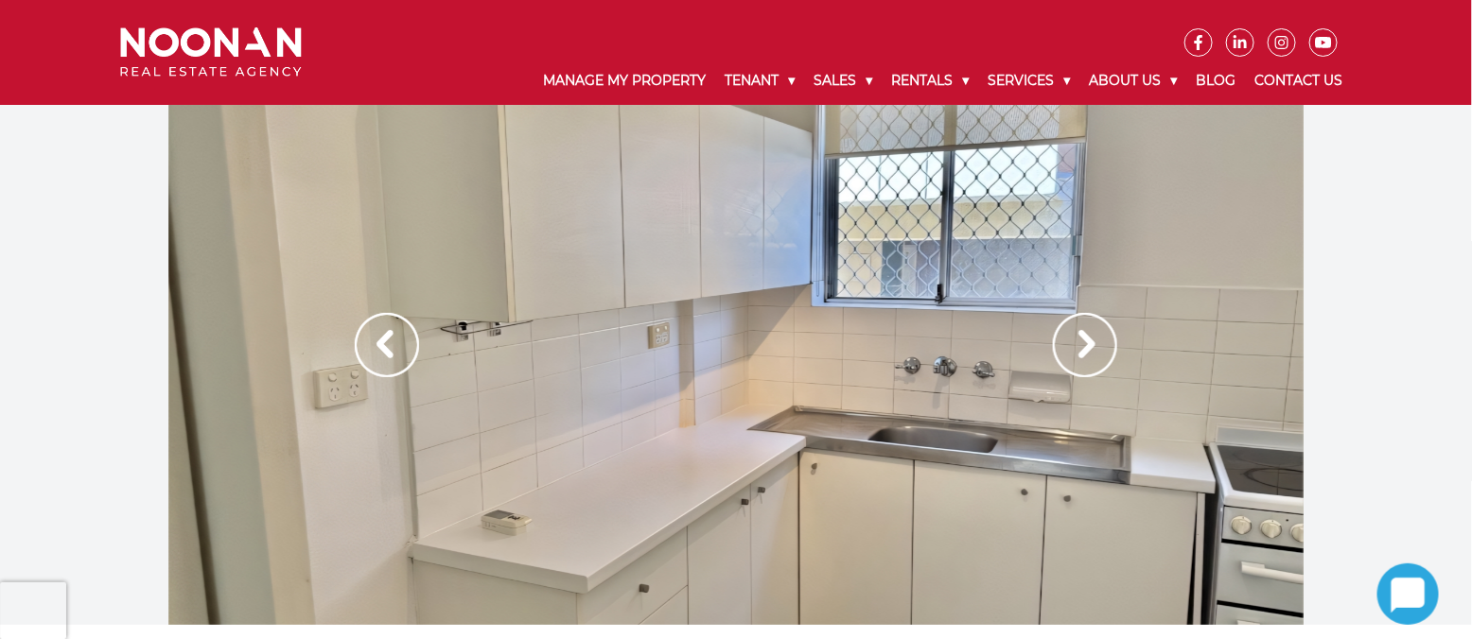
click at [1084, 336] on img at bounding box center [1085, 345] width 64 height 64
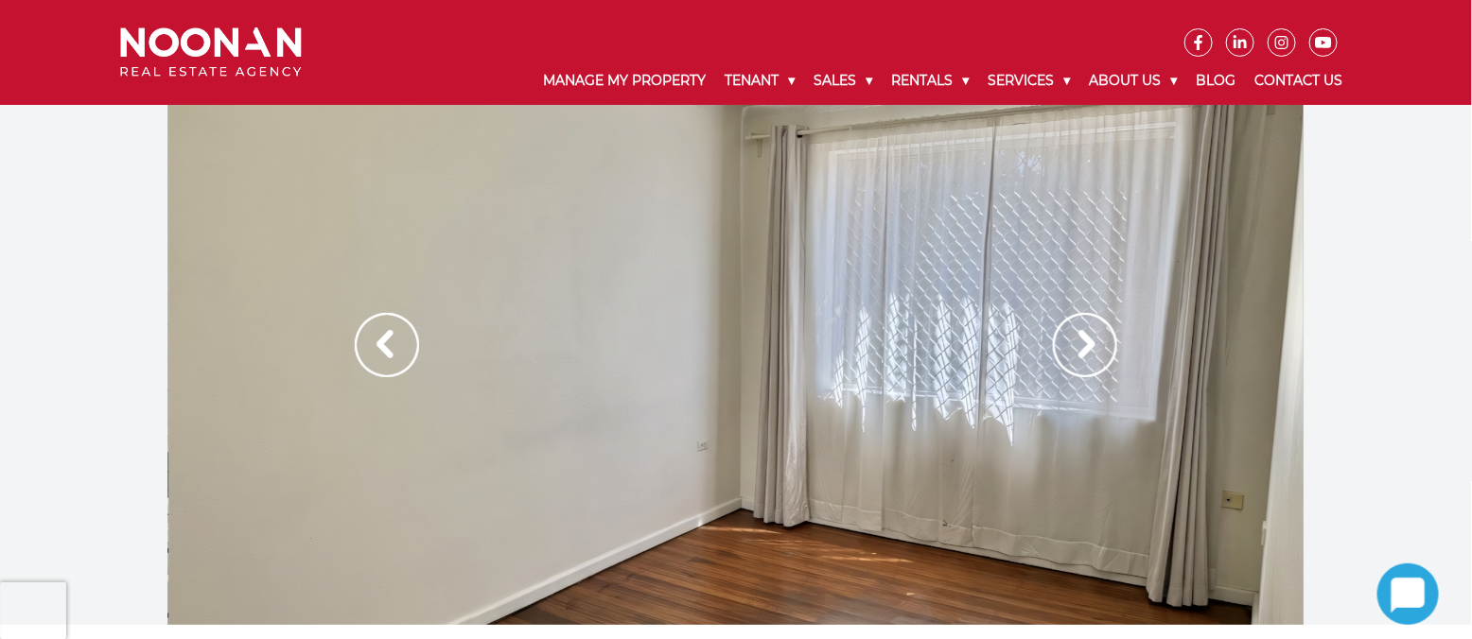
click at [367, 339] on img at bounding box center [387, 345] width 64 height 64
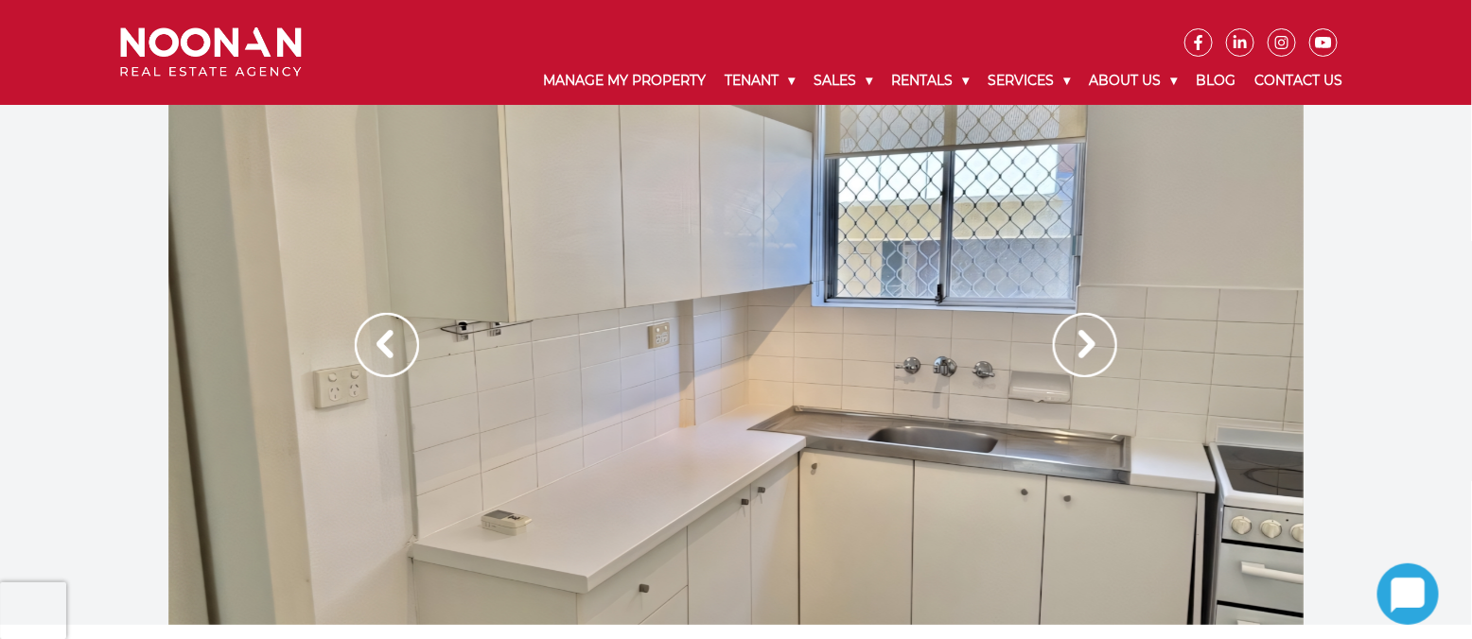
click at [367, 339] on img at bounding box center [387, 345] width 64 height 64
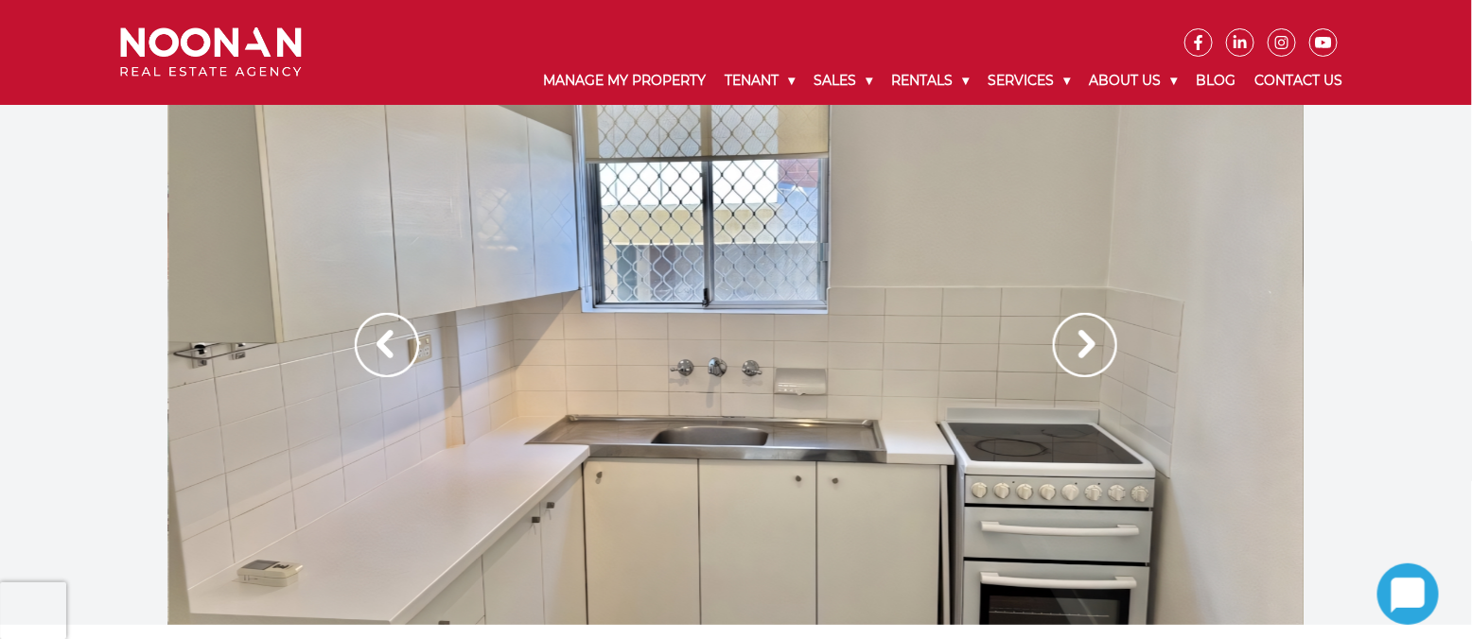
click at [367, 339] on img at bounding box center [387, 345] width 64 height 64
